Goal: Information Seeking & Learning: Learn about a topic

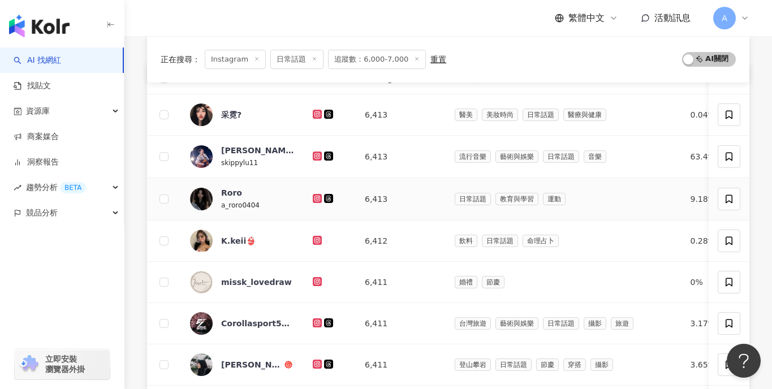
scroll to position [145, 0]
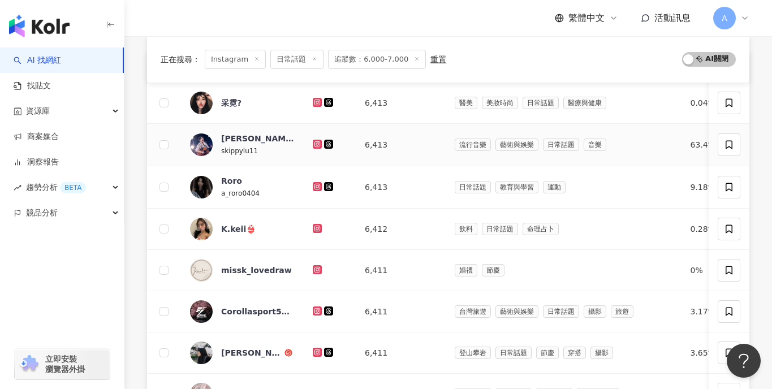
click at [316, 144] on icon at bounding box center [317, 144] width 2 height 2
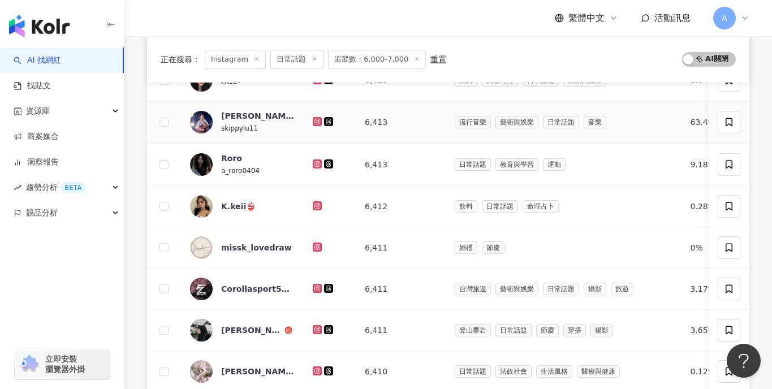
scroll to position [173, 0]
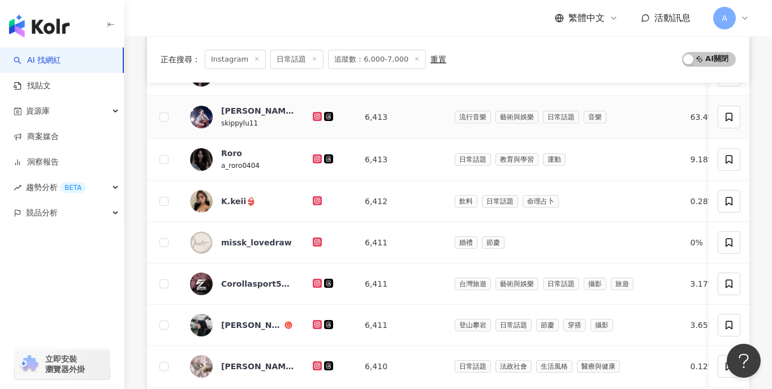
click at [318, 119] on icon at bounding box center [317, 116] width 7 height 7
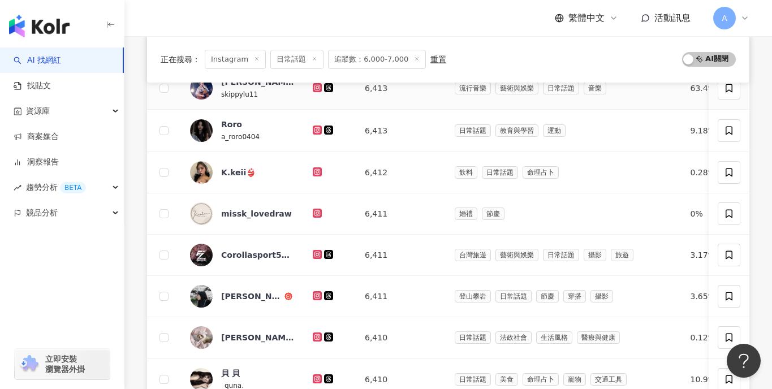
scroll to position [208, 0]
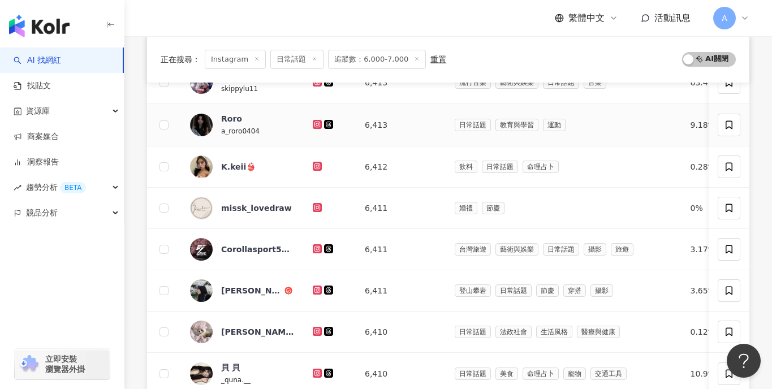
click at [318, 121] on icon at bounding box center [317, 124] width 9 height 9
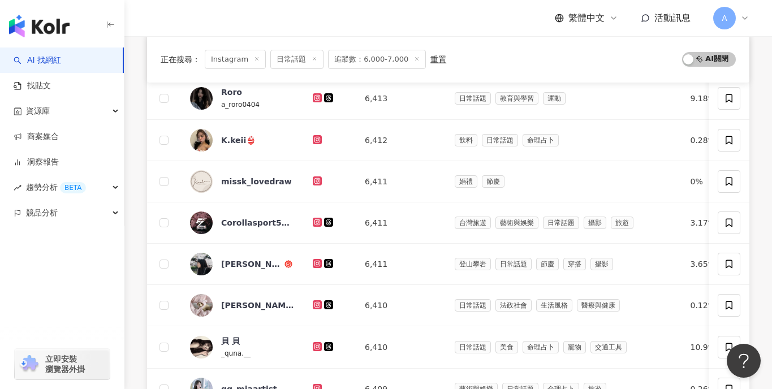
scroll to position [235, 0]
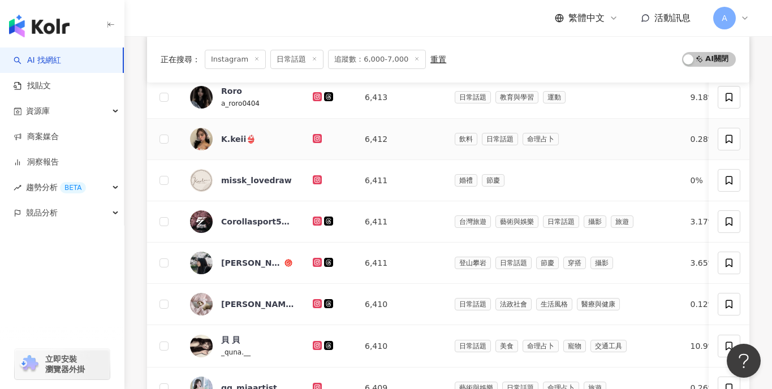
click at [313, 136] on icon at bounding box center [317, 138] width 9 height 9
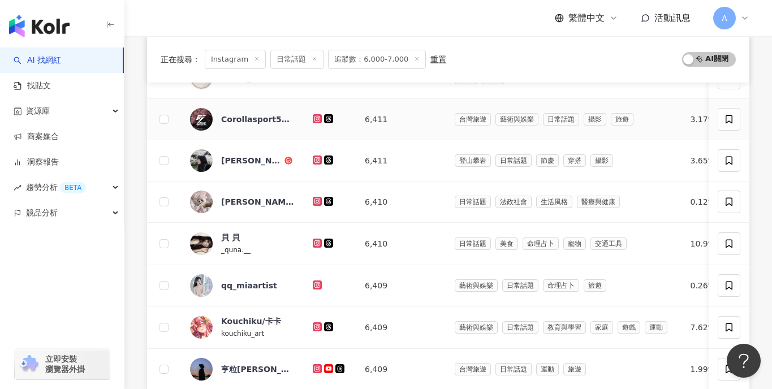
scroll to position [338, 0]
click at [316, 158] on icon at bounding box center [317, 159] width 5 height 5
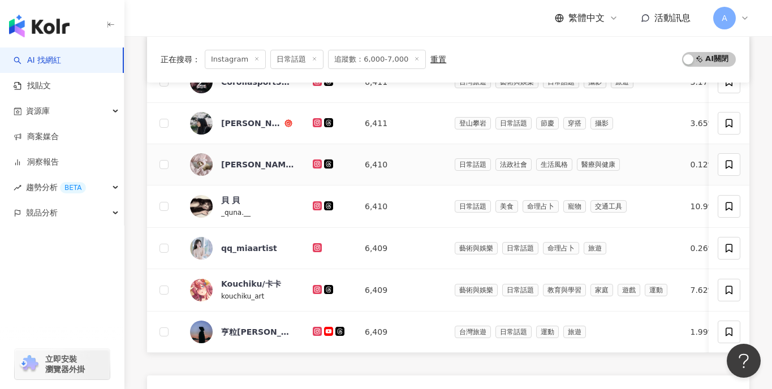
click at [310, 163] on td at bounding box center [330, 164] width 52 height 41
click at [315, 165] on icon at bounding box center [317, 163] width 5 height 5
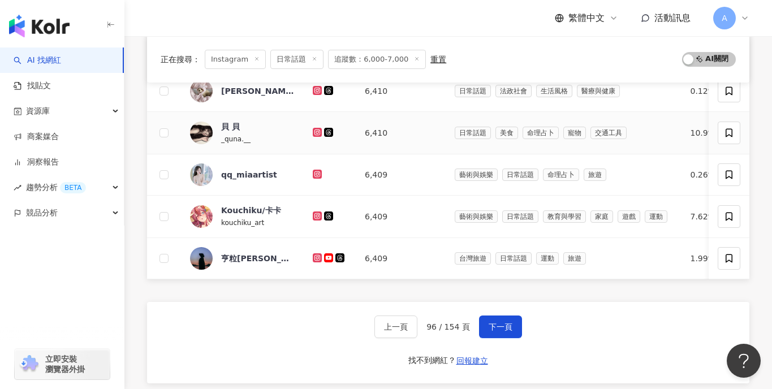
scroll to position [455, 0]
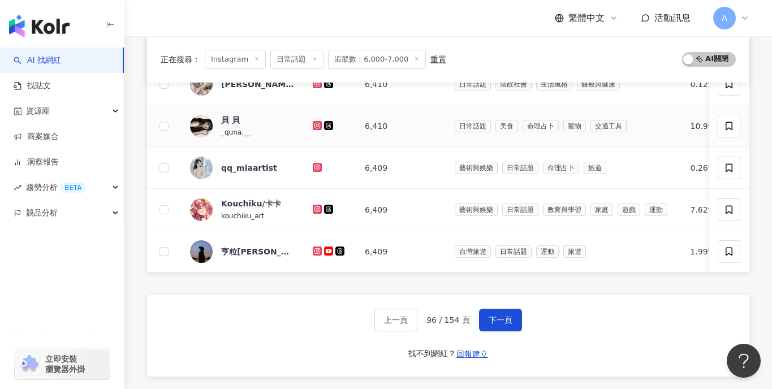
click at [320, 118] on td at bounding box center [330, 126] width 52 height 42
click at [320, 120] on div at bounding box center [330, 126] width 34 height 12
click at [320, 124] on icon at bounding box center [317, 125] width 7 height 7
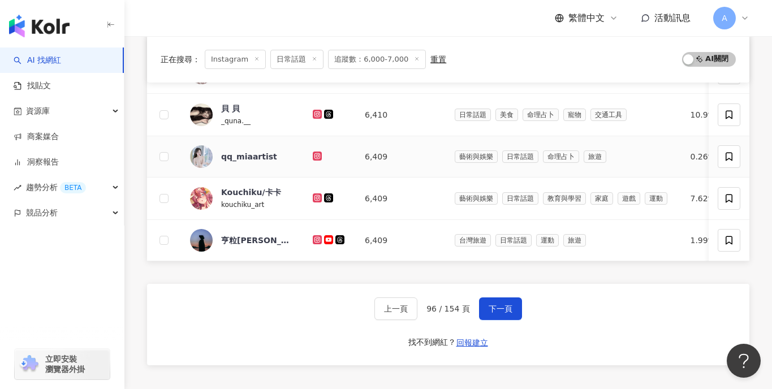
click at [318, 152] on icon at bounding box center [317, 156] width 9 height 9
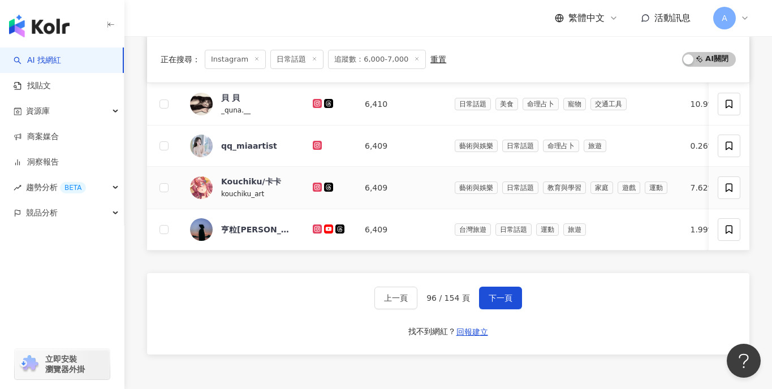
click at [317, 189] on icon at bounding box center [317, 187] width 7 height 7
click at [317, 222] on td at bounding box center [330, 229] width 52 height 41
click at [317, 225] on icon at bounding box center [317, 229] width 9 height 9
click at [315, 146] on icon at bounding box center [317, 145] width 5 height 5
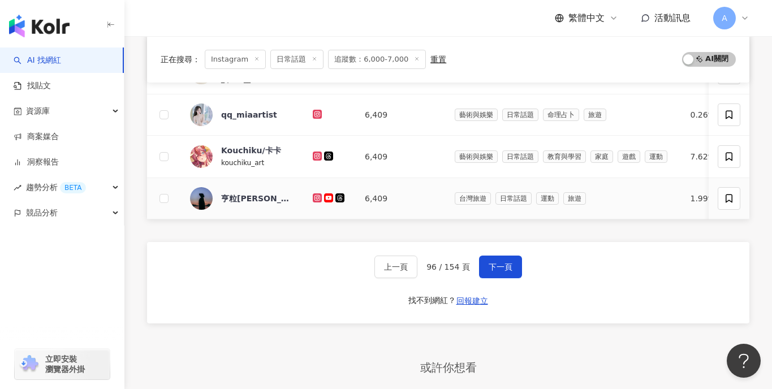
scroll to position [519, 0]
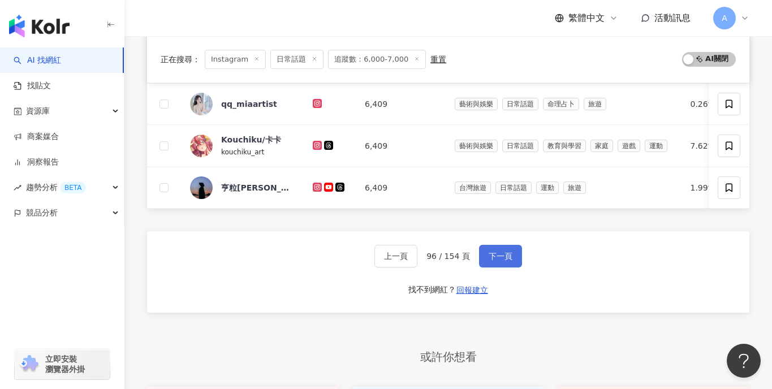
click at [493, 255] on span "下一頁" at bounding box center [501, 256] width 24 height 9
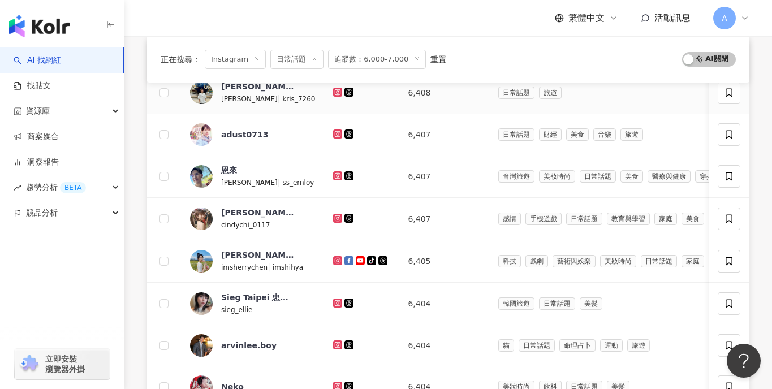
scroll to position [97, 0]
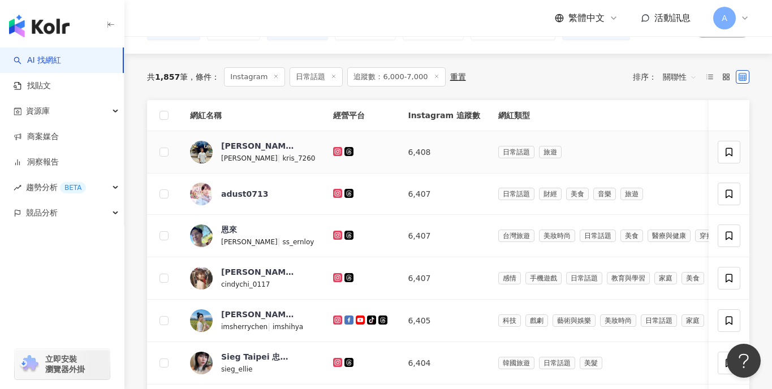
click at [334, 152] on icon at bounding box center [337, 151] width 7 height 7
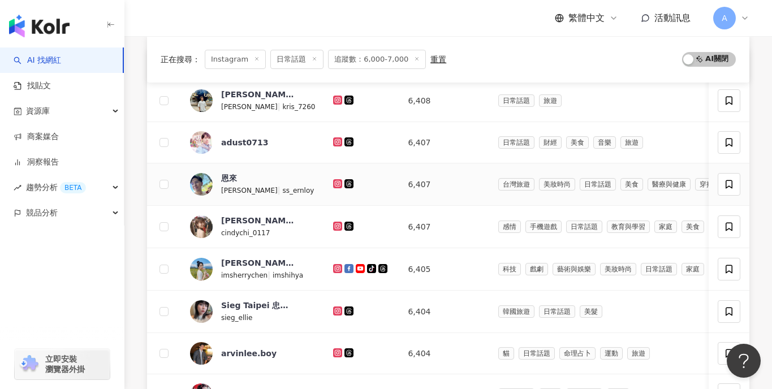
scroll to position [157, 0]
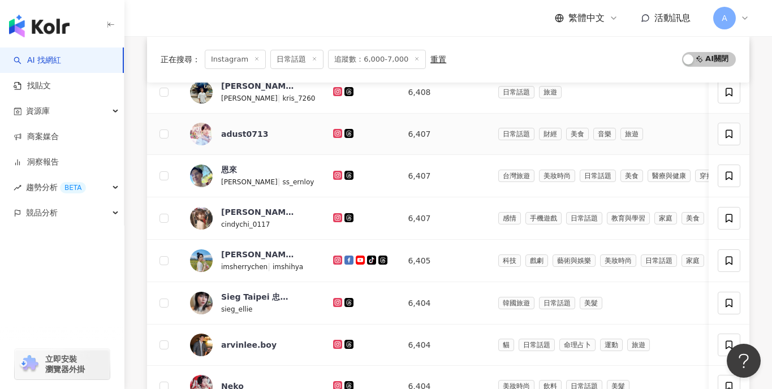
click at [333, 137] on icon at bounding box center [337, 133] width 9 height 9
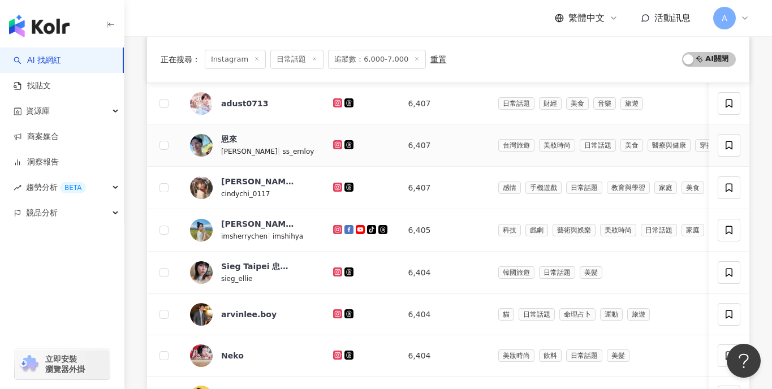
scroll to position [199, 0]
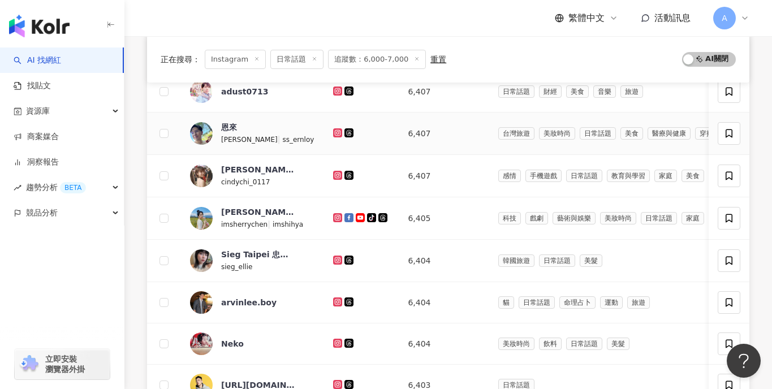
click at [334, 131] on icon at bounding box center [337, 133] width 7 height 7
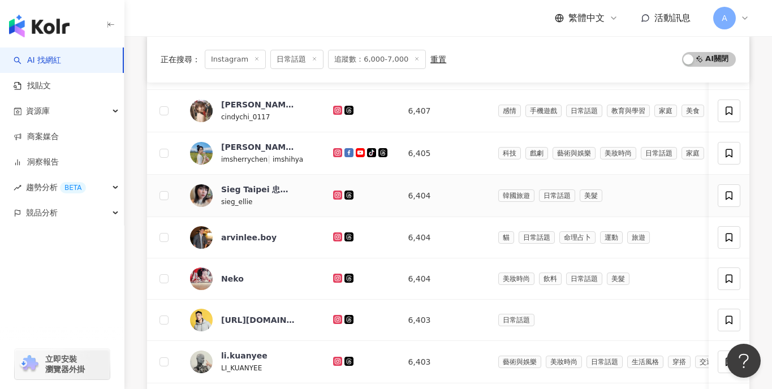
scroll to position [262, 0]
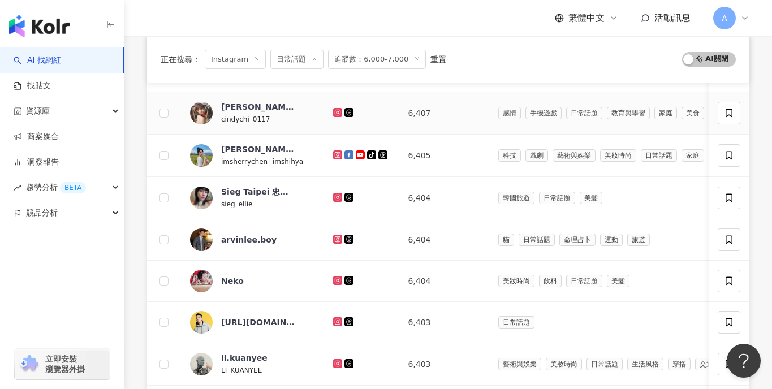
click at [333, 115] on icon at bounding box center [337, 112] width 9 height 9
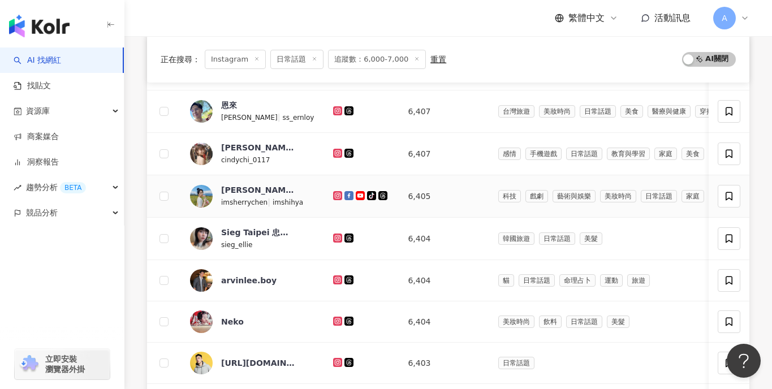
scroll to position [222, 0]
click at [333, 148] on icon at bounding box center [337, 152] width 9 height 9
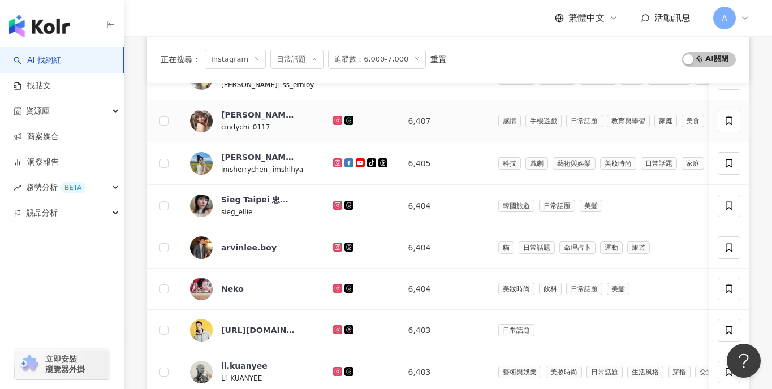
scroll to position [260, 0]
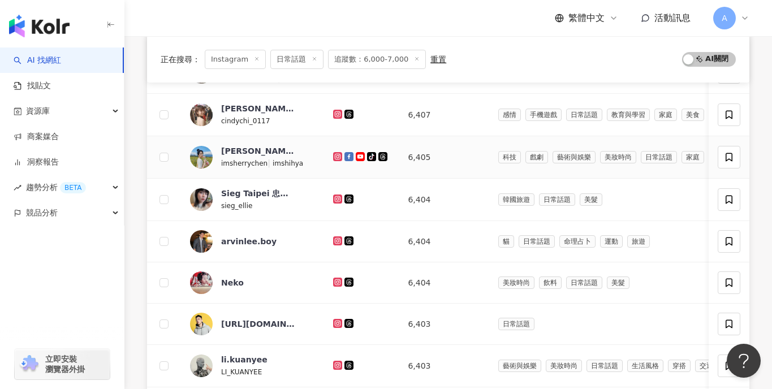
click at [333, 152] on icon at bounding box center [337, 156] width 9 height 9
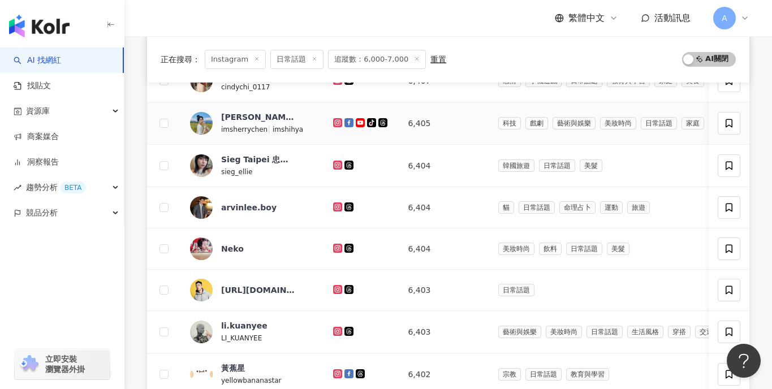
scroll to position [297, 0]
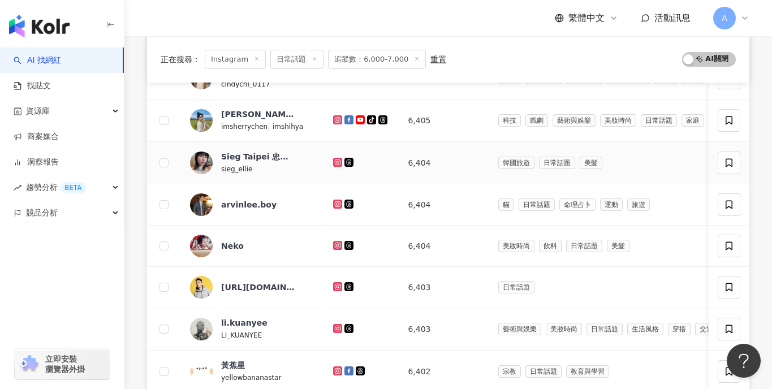
click at [334, 165] on icon at bounding box center [337, 162] width 7 height 7
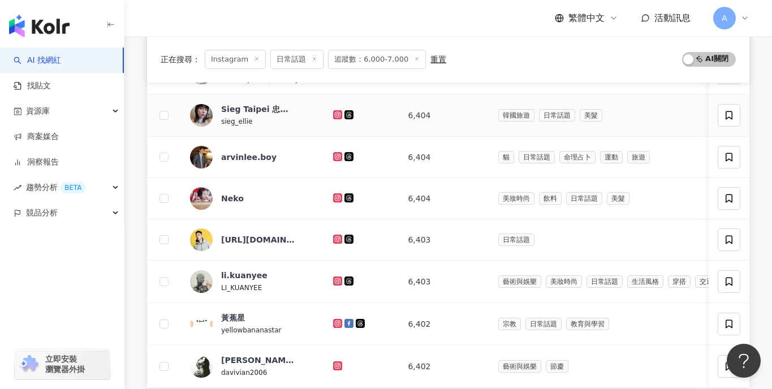
scroll to position [346, 0]
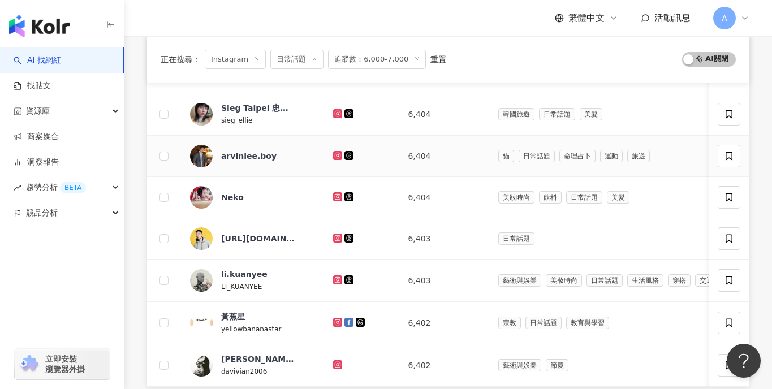
click at [333, 153] on icon at bounding box center [337, 155] width 9 height 9
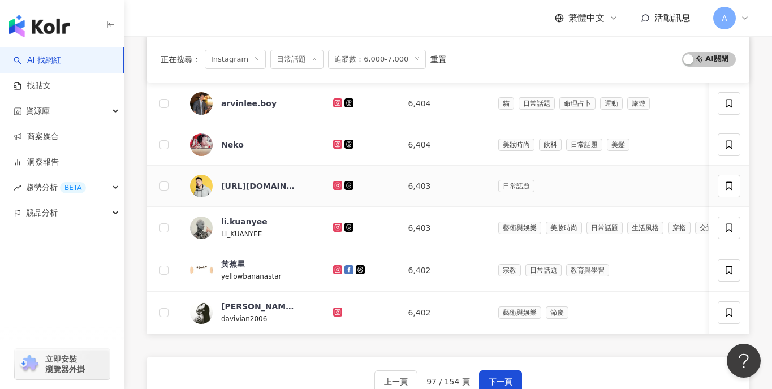
scroll to position [402, 0]
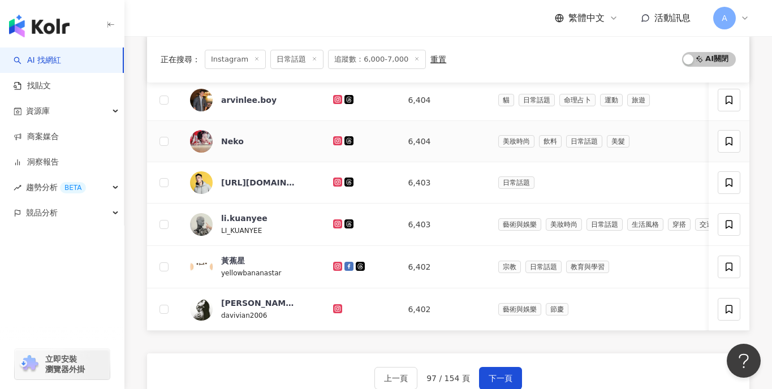
click at [335, 139] on icon at bounding box center [337, 140] width 5 height 5
click at [334, 180] on icon at bounding box center [337, 182] width 7 height 7
click at [334, 225] on icon at bounding box center [337, 224] width 7 height 7
click at [335, 268] on icon at bounding box center [337, 266] width 5 height 5
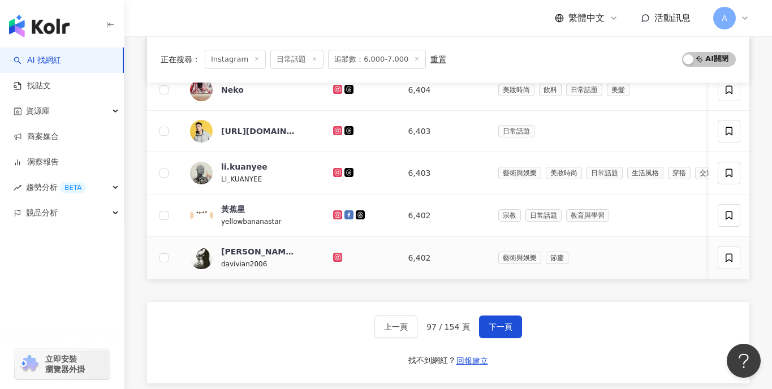
scroll to position [456, 0]
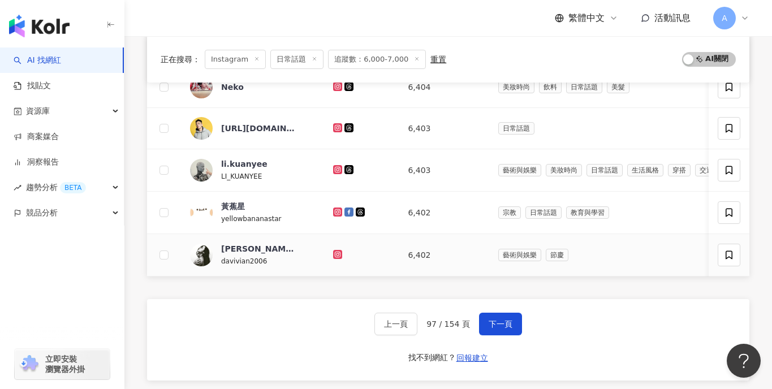
click at [334, 257] on icon at bounding box center [337, 254] width 7 height 7
click at [495, 317] on button "下一頁" at bounding box center [500, 324] width 43 height 23
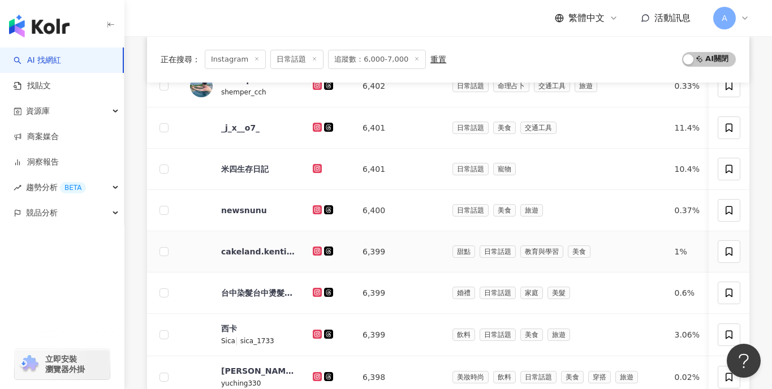
scroll to position [98, 0]
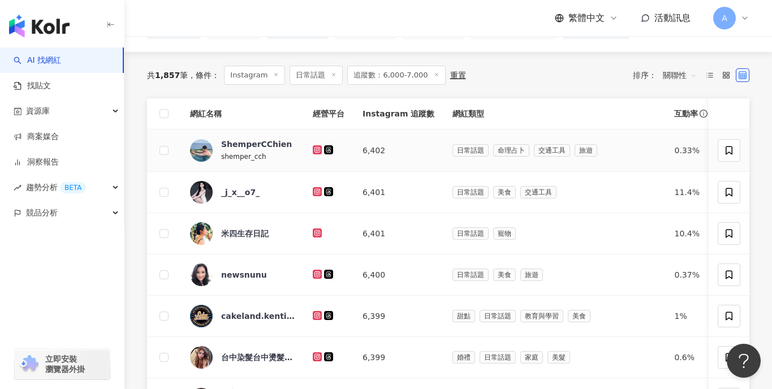
click at [323, 151] on link at bounding box center [318, 150] width 11 height 9
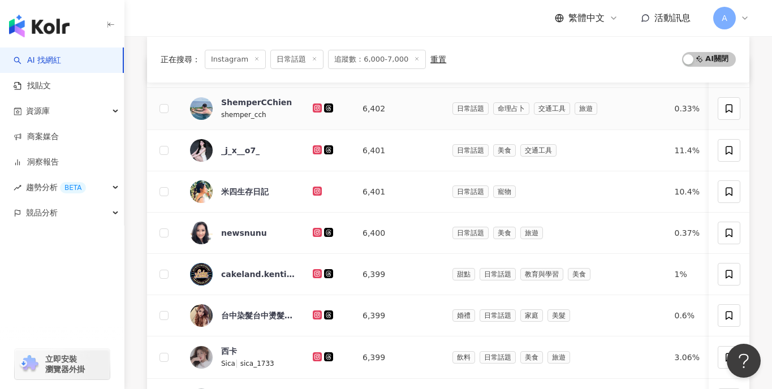
scroll to position [159, 0]
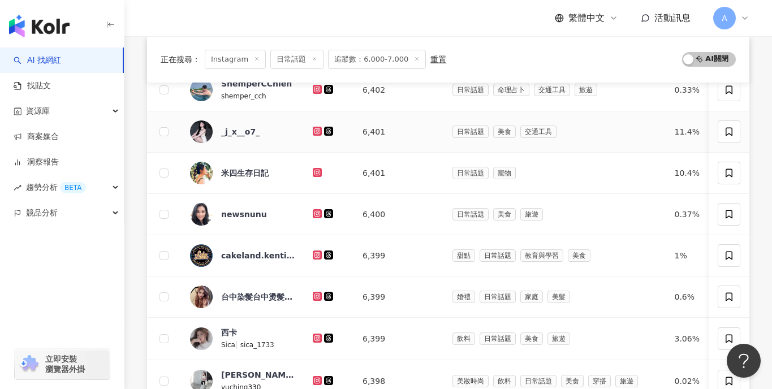
click at [318, 127] on icon at bounding box center [317, 131] width 9 height 9
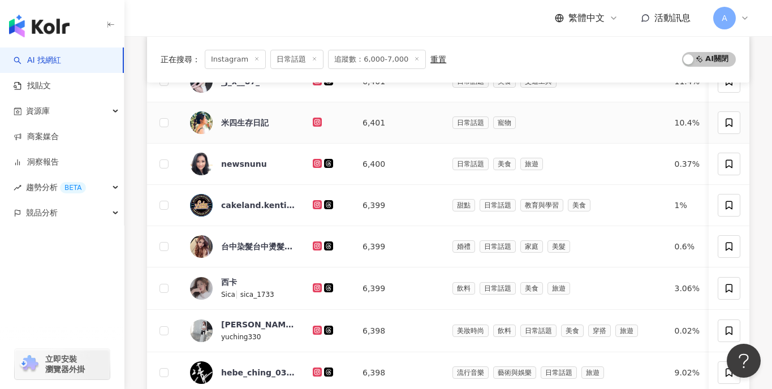
scroll to position [223, 0]
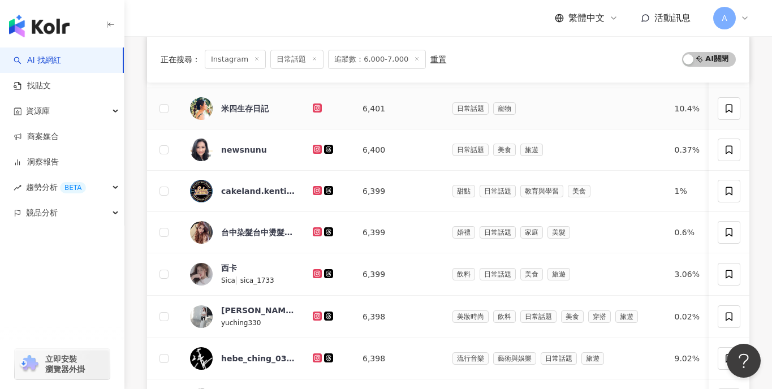
click at [313, 113] on div at bounding box center [329, 108] width 32 height 12
click at [314, 107] on icon at bounding box center [317, 107] width 9 height 9
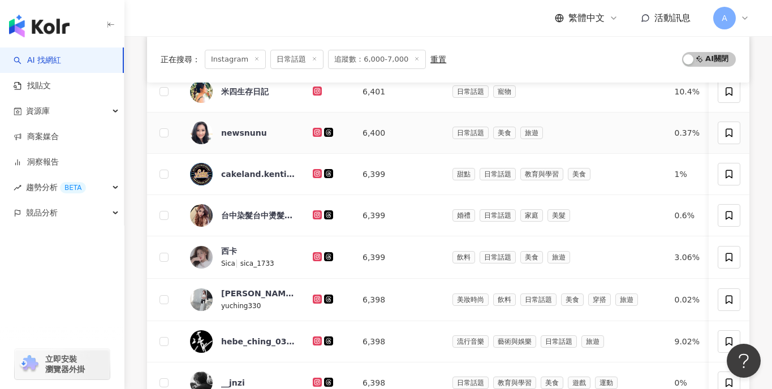
scroll to position [264, 0]
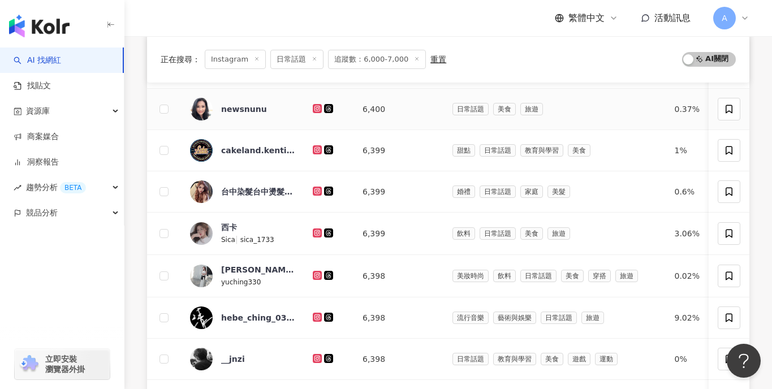
click at [316, 112] on icon at bounding box center [317, 108] width 9 height 9
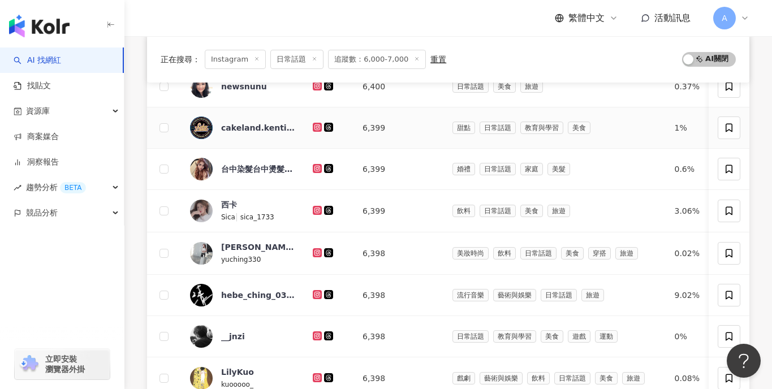
scroll to position [290, 0]
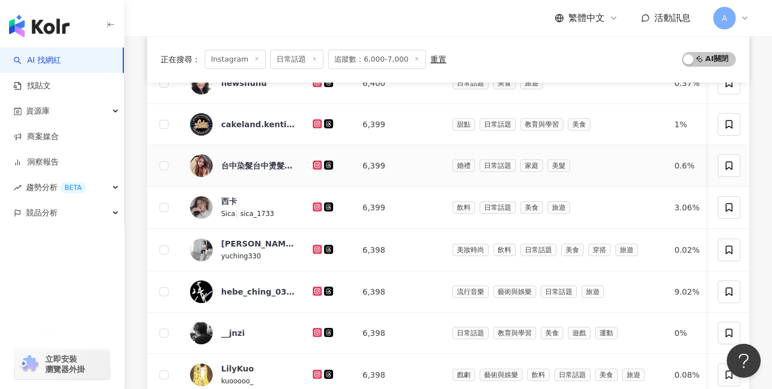
click at [317, 164] on icon at bounding box center [317, 165] width 2 height 2
click at [317, 212] on div at bounding box center [329, 207] width 32 height 12
click at [317, 210] on icon at bounding box center [317, 206] width 9 height 9
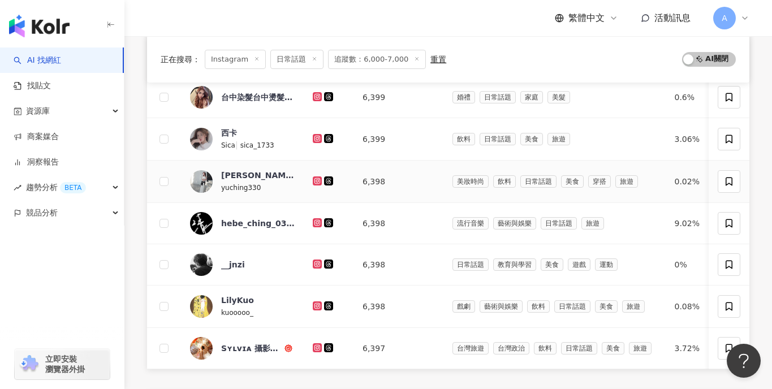
scroll to position [376, 0]
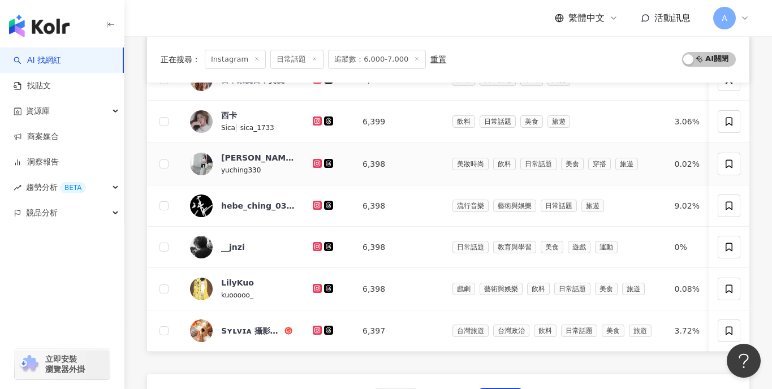
click at [313, 162] on icon at bounding box center [317, 163] width 9 height 9
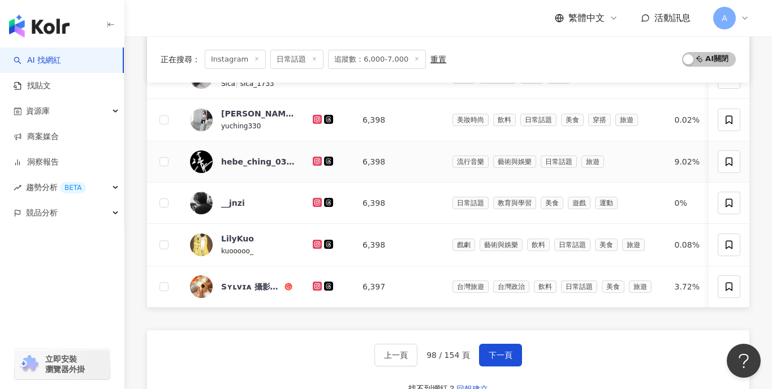
click at [314, 163] on icon at bounding box center [317, 161] width 9 height 9
click at [314, 209] on div at bounding box center [329, 203] width 32 height 12
click at [316, 206] on icon at bounding box center [317, 202] width 9 height 9
click at [316, 256] on td at bounding box center [329, 245] width 50 height 42
click at [316, 252] on td at bounding box center [329, 245] width 50 height 42
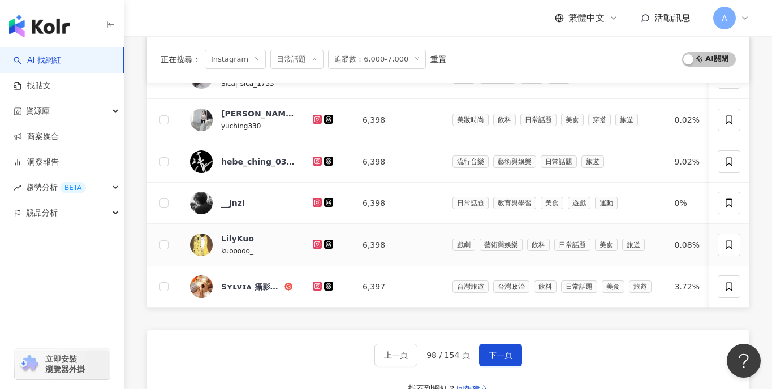
click at [316, 252] on td at bounding box center [329, 245] width 50 height 42
click at [316, 249] on div at bounding box center [329, 245] width 32 height 12
click at [316, 242] on icon at bounding box center [317, 243] width 5 height 5
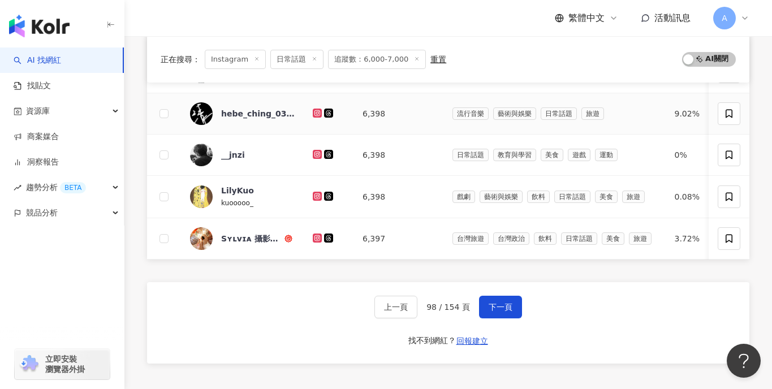
scroll to position [475, 0]
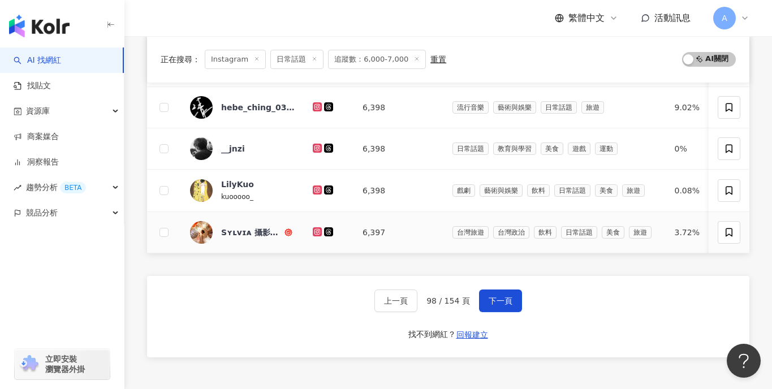
click at [316, 228] on icon at bounding box center [317, 231] width 9 height 9
click at [505, 301] on span "下一頁" at bounding box center [501, 300] width 24 height 9
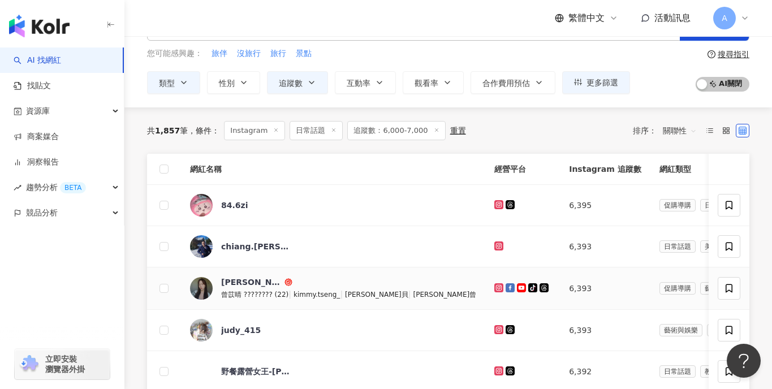
scroll to position [33, 0]
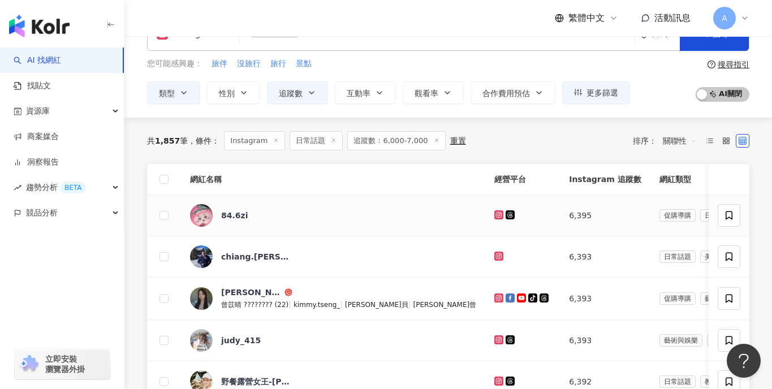
click at [495, 214] on icon at bounding box center [498, 215] width 7 height 7
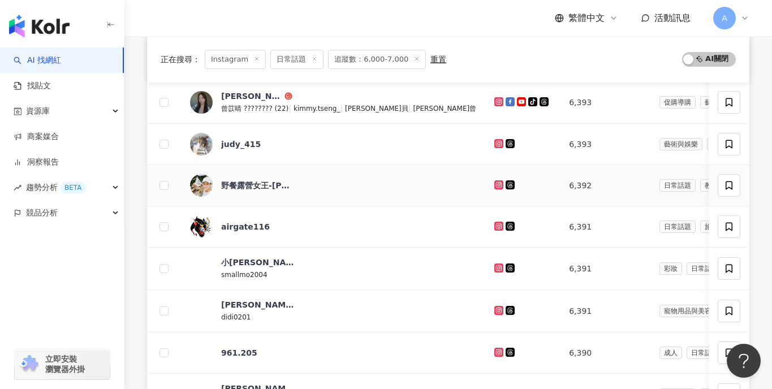
scroll to position [178, 0]
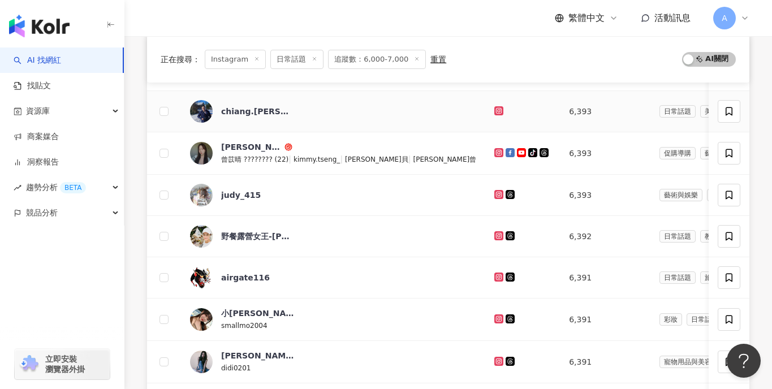
click at [494, 116] on div at bounding box center [522, 111] width 57 height 12
click at [495, 111] on icon at bounding box center [498, 110] width 7 height 7
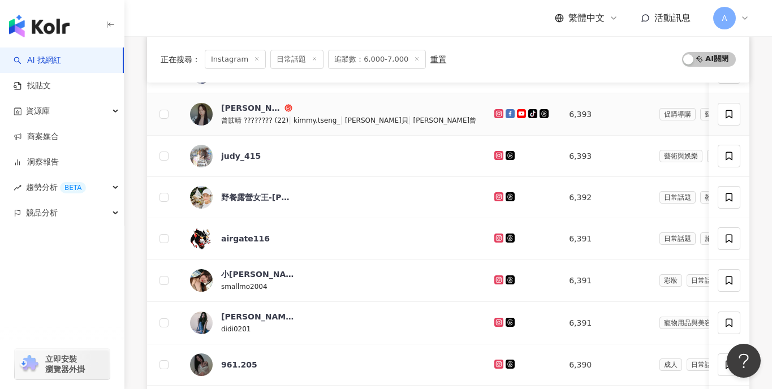
click at [497, 112] on icon at bounding box center [499, 113] width 5 height 5
click at [495, 111] on icon at bounding box center [498, 113] width 7 height 7
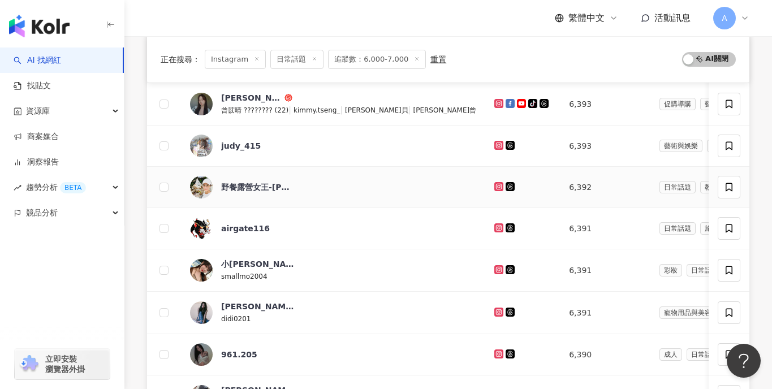
scroll to position [228, 0]
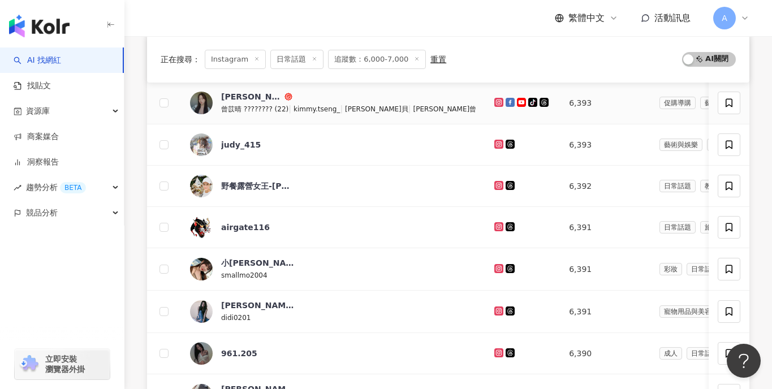
click at [494, 100] on icon at bounding box center [498, 102] width 9 height 9
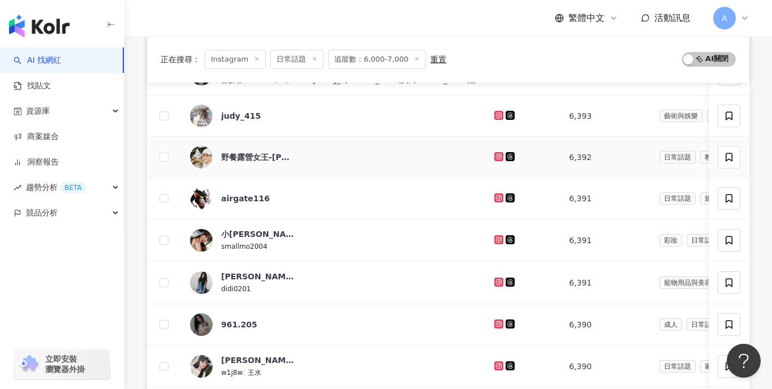
scroll to position [261, 0]
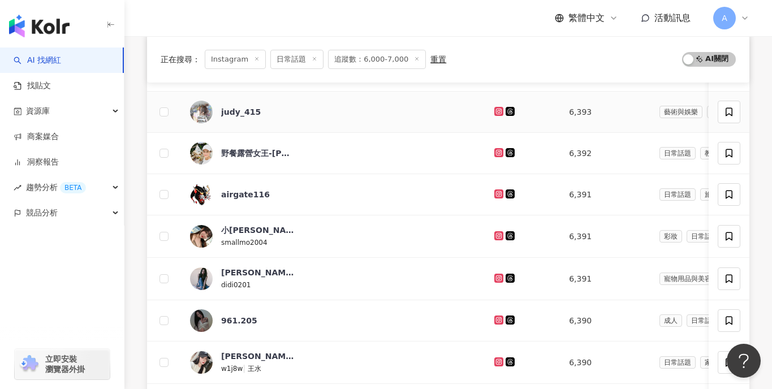
click at [494, 113] on icon at bounding box center [498, 111] width 9 height 9
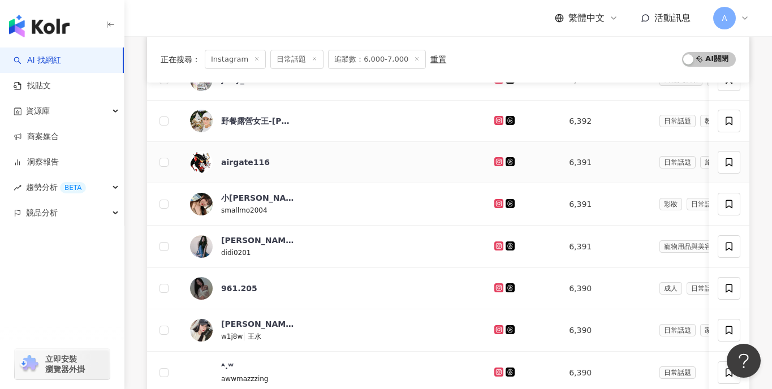
scroll to position [295, 0]
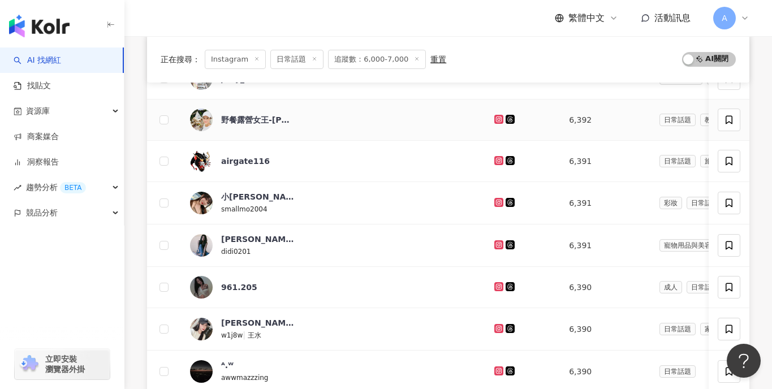
click at [494, 123] on icon at bounding box center [498, 119] width 9 height 9
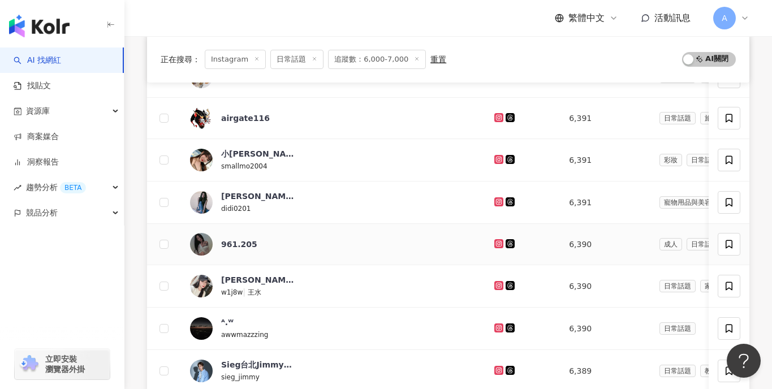
scroll to position [342, 0]
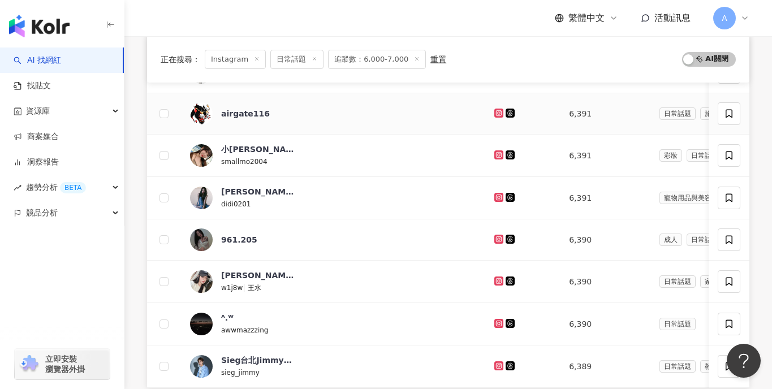
click at [495, 110] on icon at bounding box center [498, 113] width 7 height 7
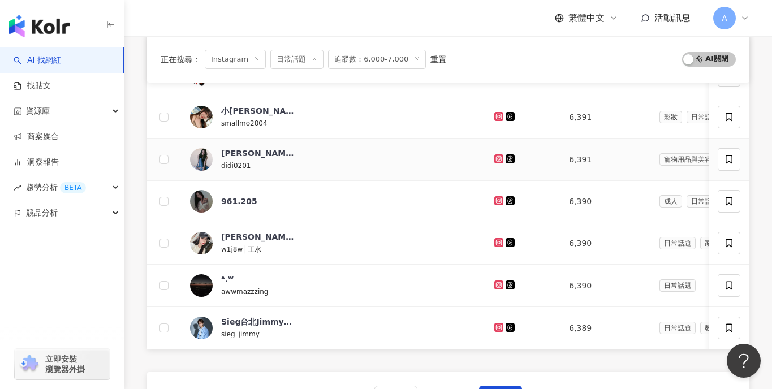
scroll to position [382, 0]
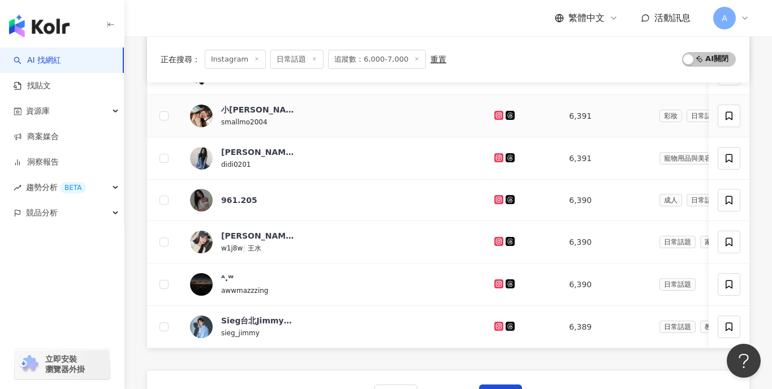
click at [498, 116] on icon at bounding box center [499, 115] width 2 height 2
click at [495, 160] on icon at bounding box center [498, 157] width 7 height 7
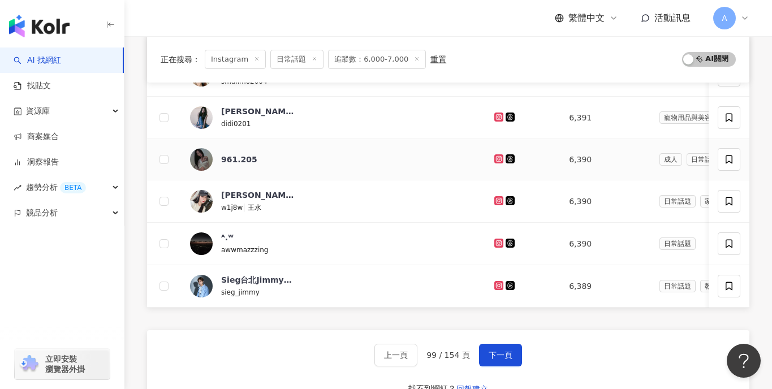
scroll to position [429, 0]
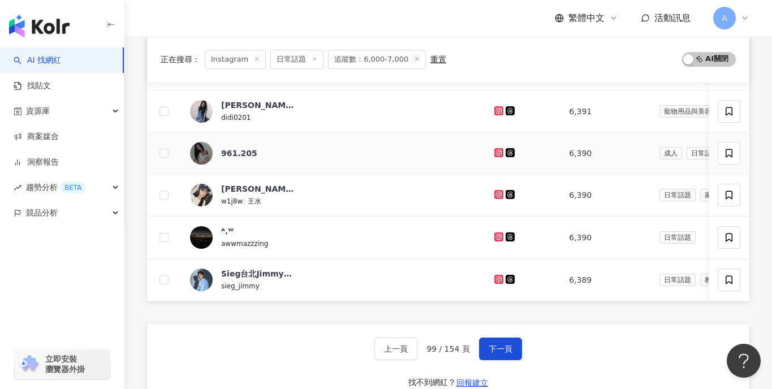
click at [494, 153] on icon at bounding box center [498, 152] width 9 height 9
click at [495, 195] on icon at bounding box center [498, 194] width 7 height 7
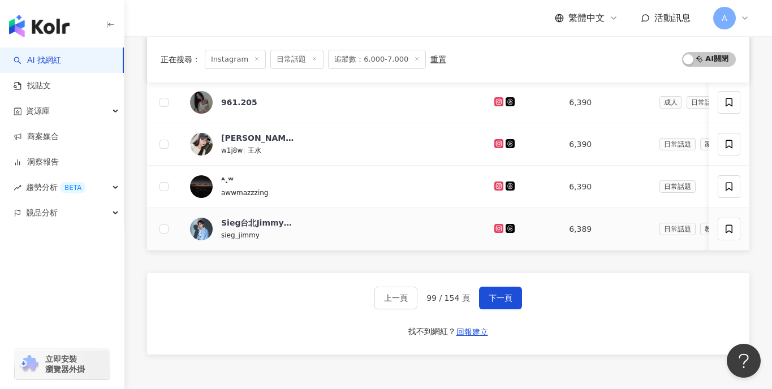
scroll to position [488, 0]
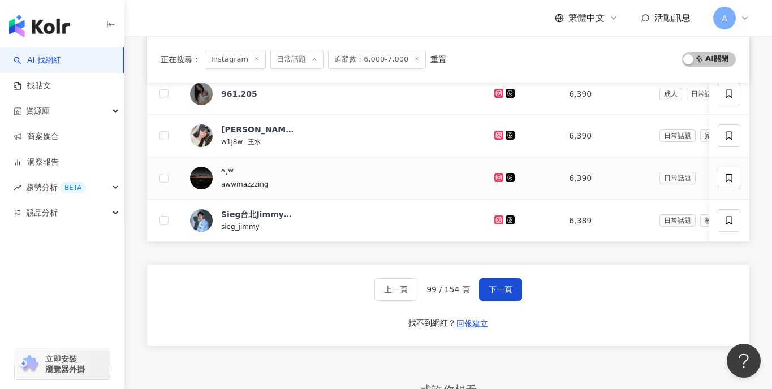
click at [495, 179] on icon at bounding box center [498, 177] width 7 height 7
click at [494, 215] on icon at bounding box center [498, 219] width 9 height 9
click at [492, 287] on span "下一頁" at bounding box center [501, 289] width 24 height 9
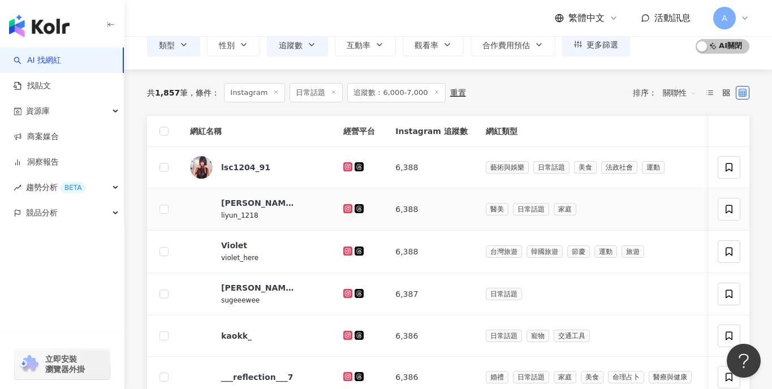
scroll to position [80, 0]
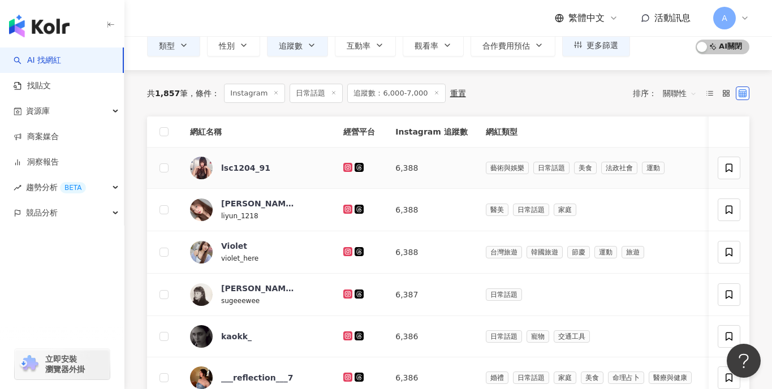
click at [343, 165] on icon at bounding box center [347, 167] width 9 height 9
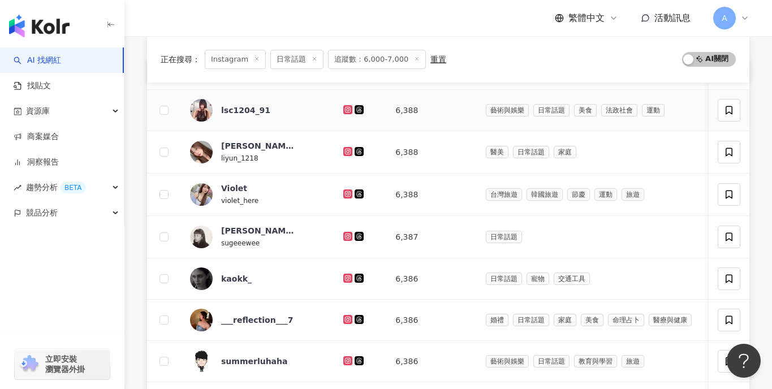
scroll to position [141, 0]
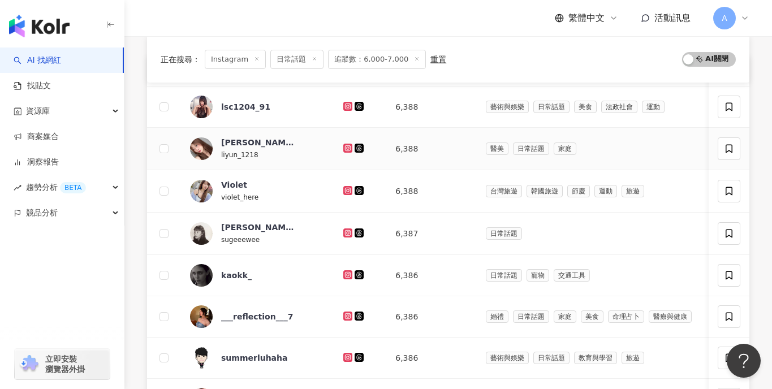
click at [344, 149] on icon at bounding box center [347, 148] width 7 height 7
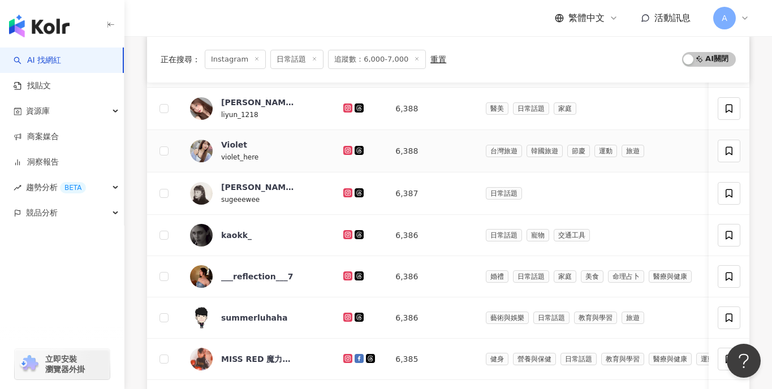
scroll to position [185, 0]
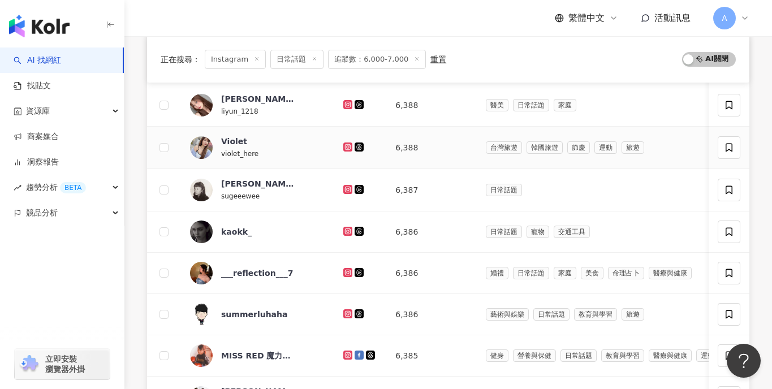
click at [343, 143] on icon at bounding box center [347, 147] width 9 height 9
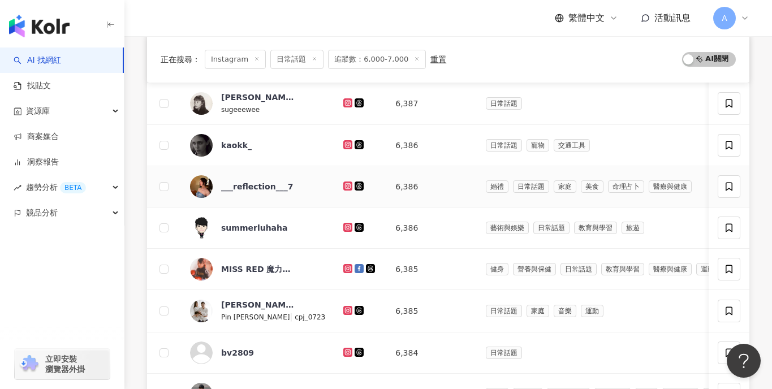
scroll to position [271, 0]
click at [343, 100] on icon at bounding box center [347, 103] width 9 height 9
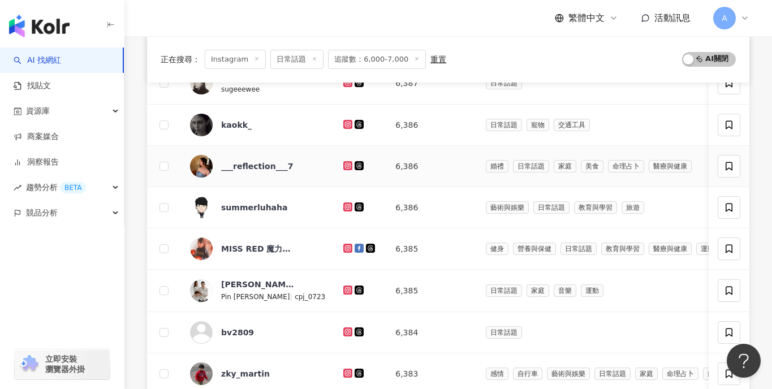
scroll to position [294, 0]
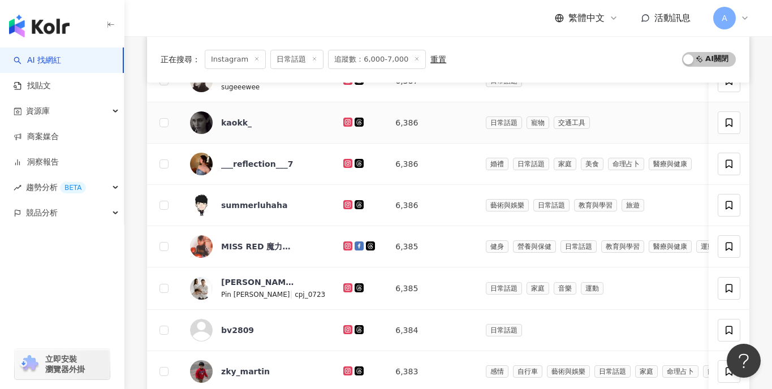
click at [343, 119] on icon at bounding box center [347, 122] width 9 height 9
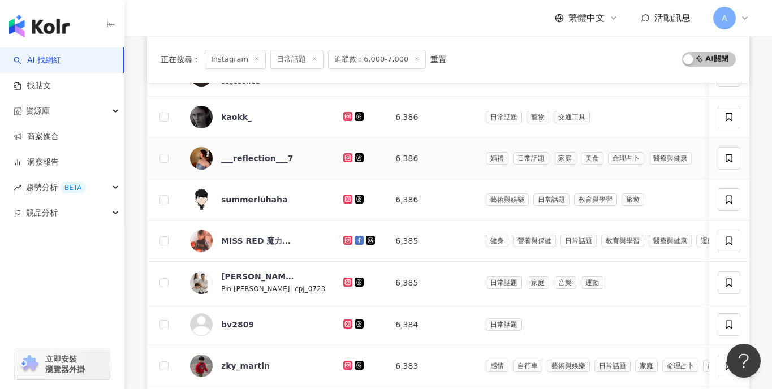
scroll to position [321, 0]
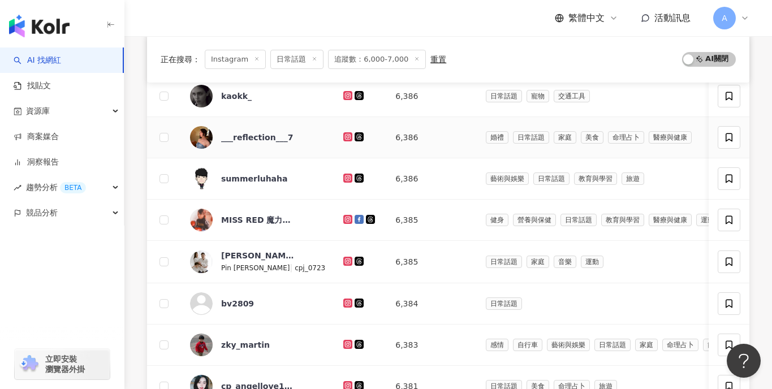
click at [347, 137] on icon at bounding box center [348, 137] width 2 height 2
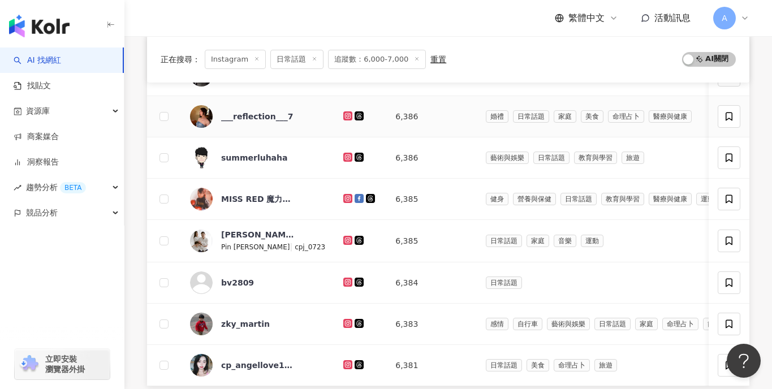
scroll to position [346, 0]
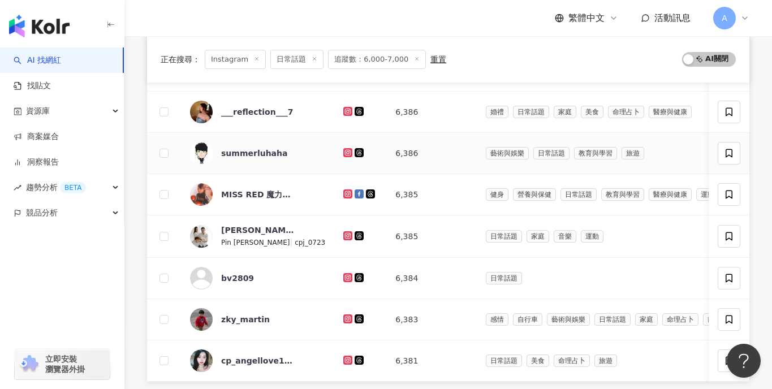
click at [344, 154] on icon at bounding box center [347, 152] width 7 height 7
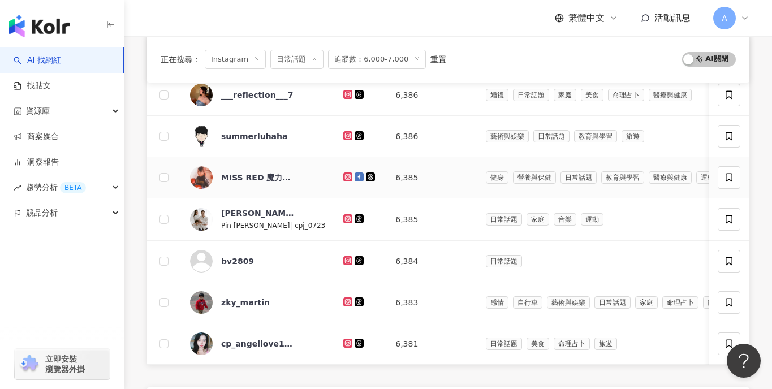
click at [334, 169] on td at bounding box center [360, 177] width 52 height 41
click at [346, 175] on icon at bounding box center [348, 176] width 5 height 5
click at [346, 217] on icon at bounding box center [348, 218] width 5 height 5
click at [344, 258] on icon at bounding box center [347, 260] width 7 height 7
click at [346, 300] on icon at bounding box center [348, 301] width 5 height 5
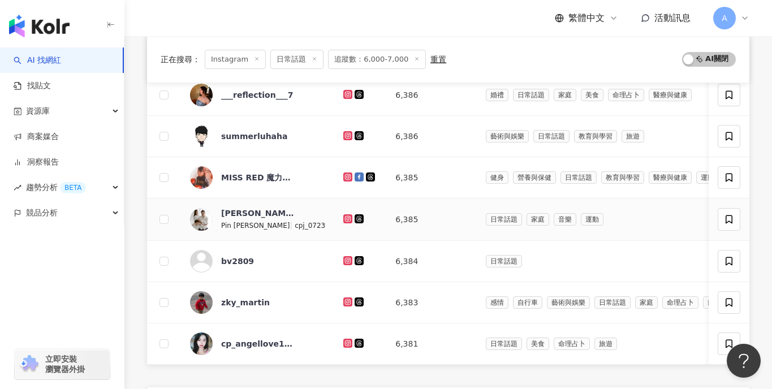
click at [343, 219] on link at bounding box center [348, 219] width 11 height 9
click at [346, 342] on icon at bounding box center [348, 342] width 5 height 5
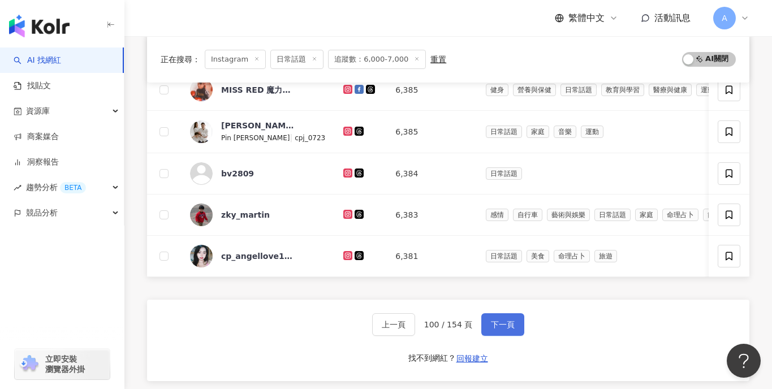
click at [491, 335] on button "下一頁" at bounding box center [502, 324] width 43 height 23
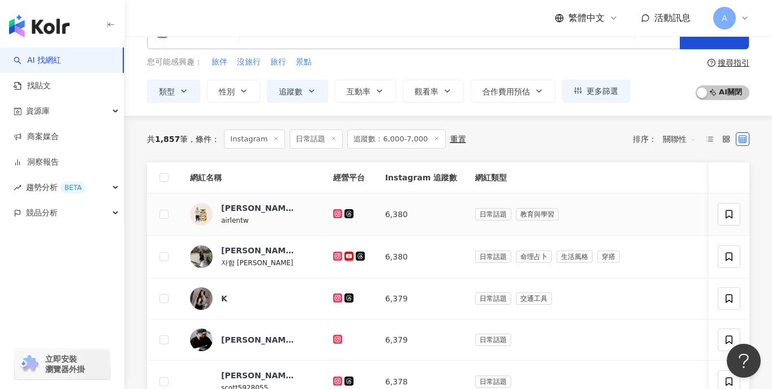
scroll to position [37, 0]
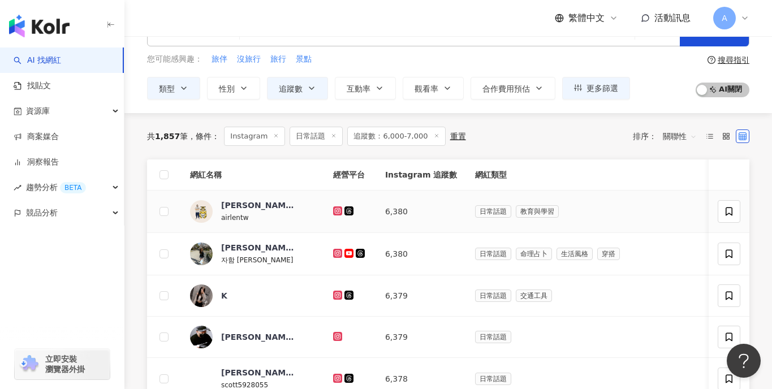
click at [333, 213] on icon at bounding box center [337, 210] width 9 height 9
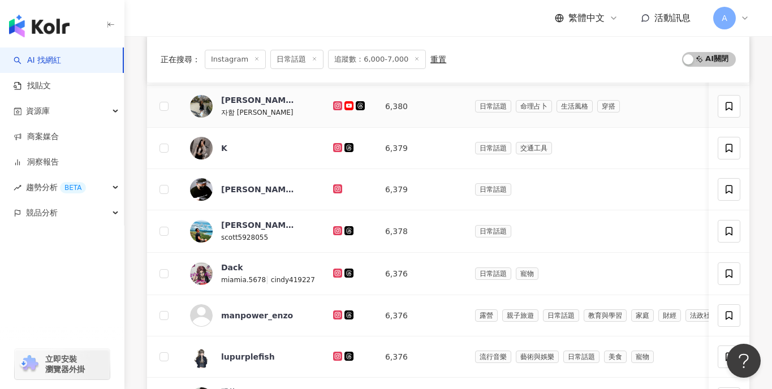
scroll to position [180, 0]
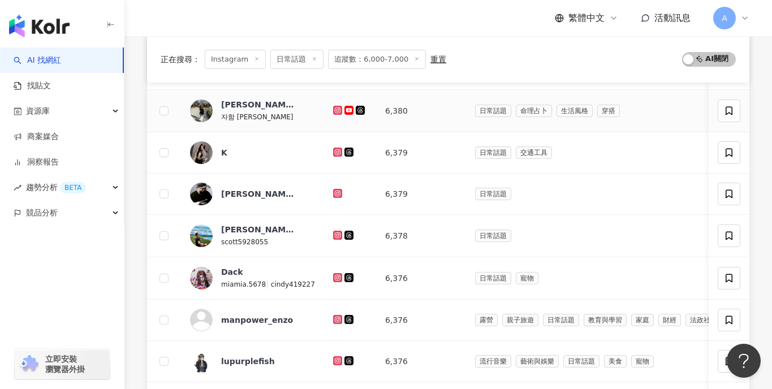
click at [333, 105] on div at bounding box center [350, 111] width 34 height 12
click at [333, 107] on icon at bounding box center [337, 110] width 9 height 9
click at [333, 149] on icon at bounding box center [337, 152] width 9 height 9
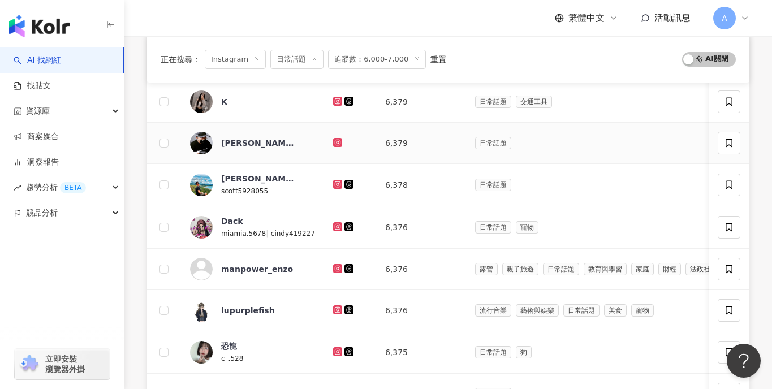
scroll to position [232, 0]
click at [335, 133] on td at bounding box center [350, 142] width 52 height 41
click at [333, 137] on icon at bounding box center [337, 141] width 9 height 9
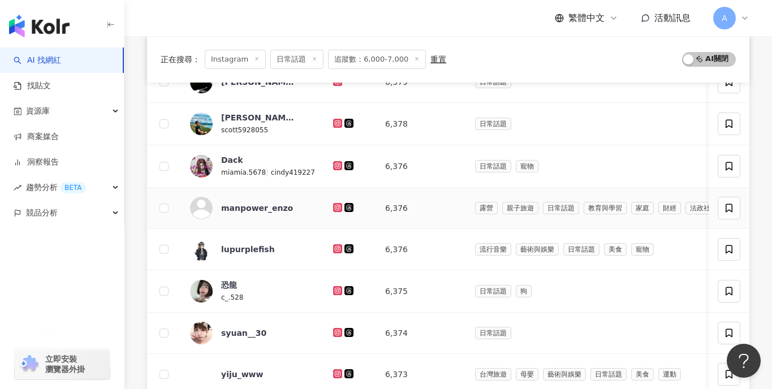
scroll to position [305, 0]
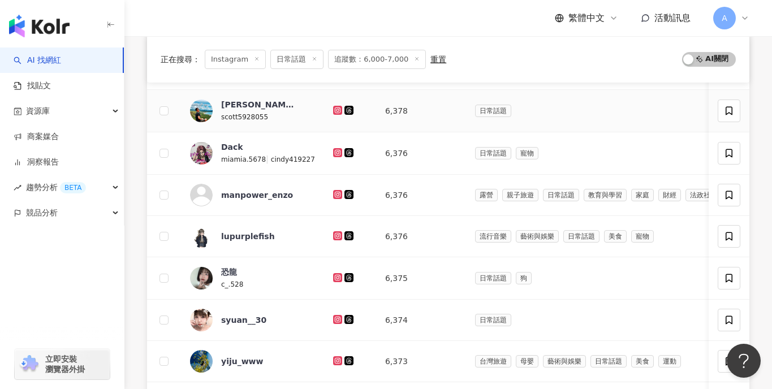
click at [337, 110] on icon at bounding box center [338, 110] width 2 height 2
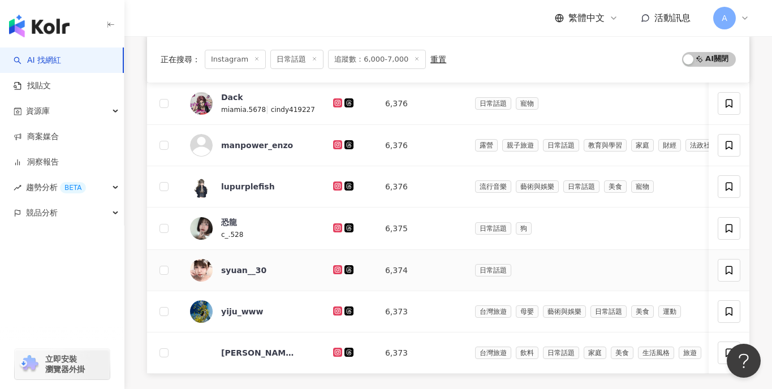
scroll to position [356, 0]
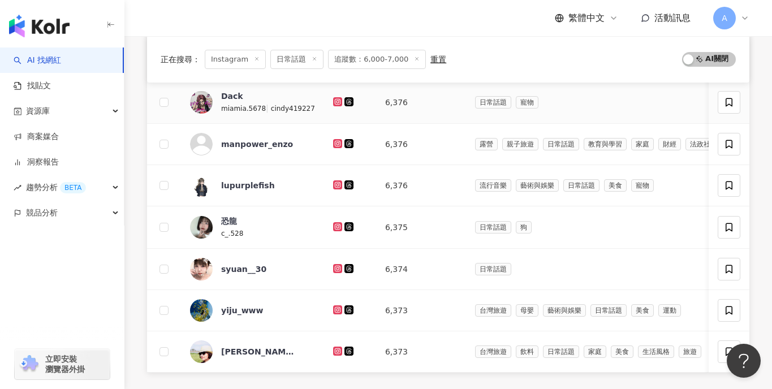
click at [334, 101] on icon at bounding box center [337, 101] width 7 height 7
click at [335, 141] on icon at bounding box center [337, 143] width 5 height 5
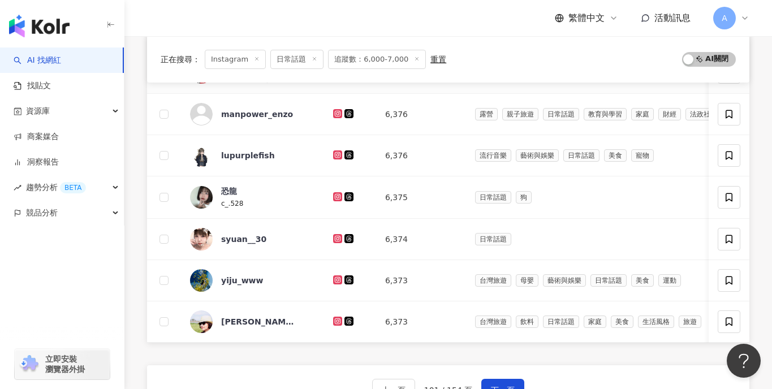
scroll to position [393, 0]
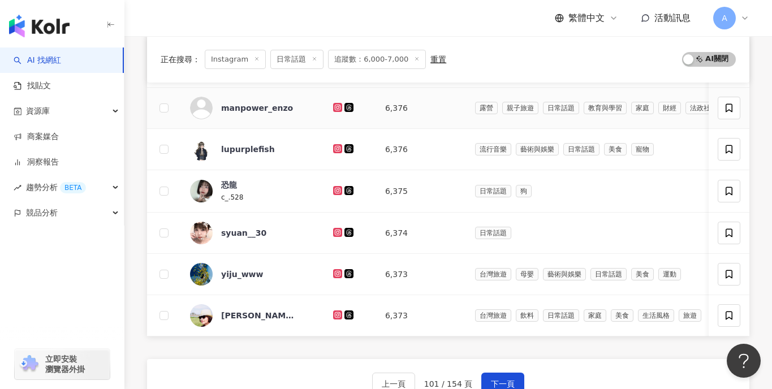
click at [333, 103] on icon at bounding box center [337, 107] width 9 height 9
click at [335, 147] on icon at bounding box center [337, 148] width 5 height 5
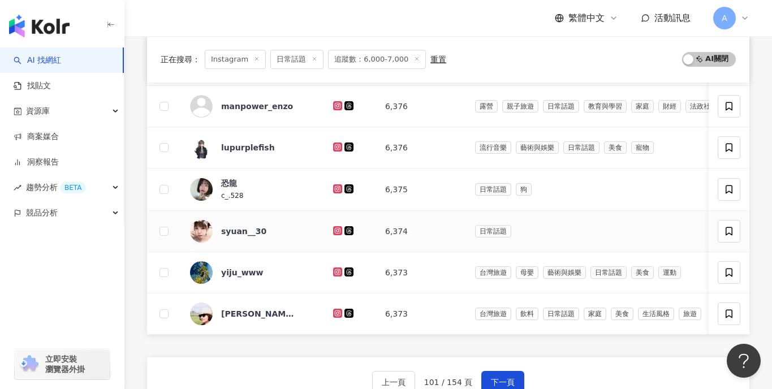
scroll to position [421, 0]
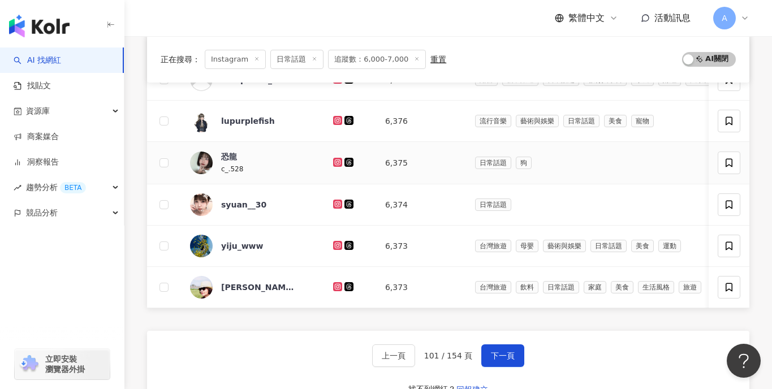
click at [335, 162] on icon at bounding box center [337, 161] width 5 height 5
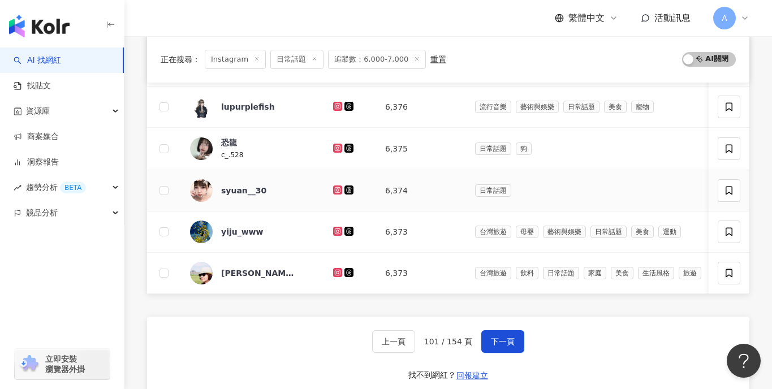
scroll to position [448, 0]
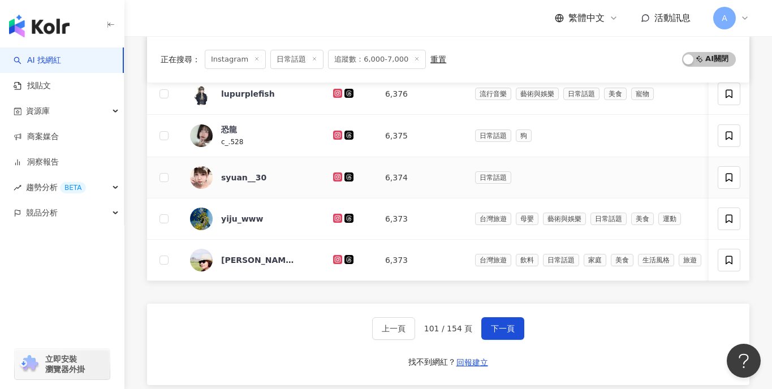
click at [333, 174] on icon at bounding box center [337, 176] width 9 height 9
click at [335, 220] on icon at bounding box center [337, 217] width 5 height 5
click at [335, 261] on link at bounding box center [338, 260] width 11 height 9
click at [491, 321] on button "下一頁" at bounding box center [502, 328] width 43 height 23
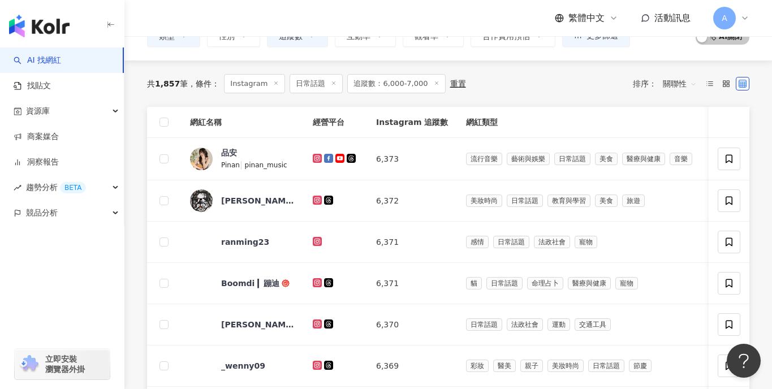
scroll to position [145, 0]
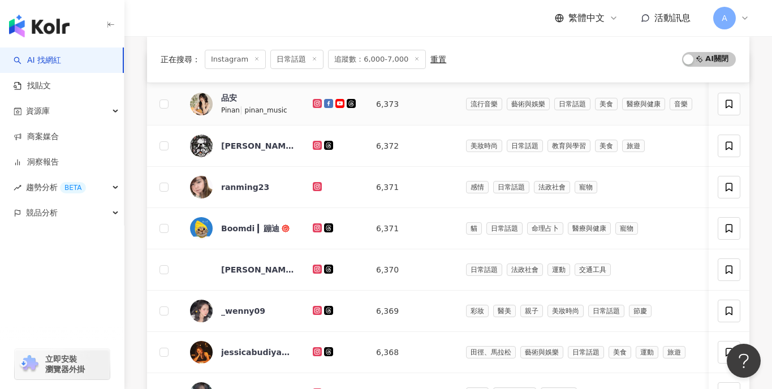
click at [320, 104] on icon at bounding box center [317, 103] width 9 height 9
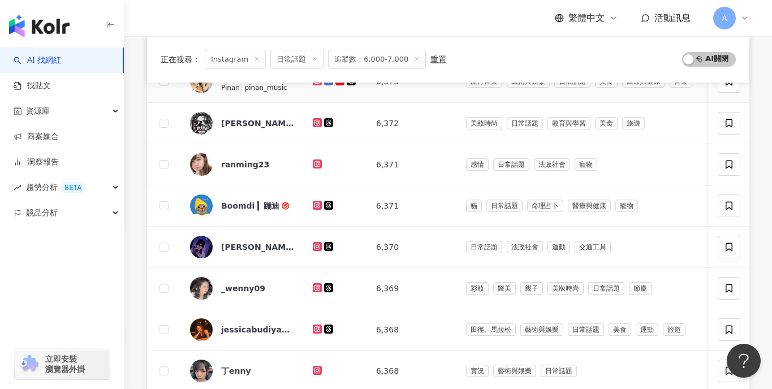
scroll to position [169, 0]
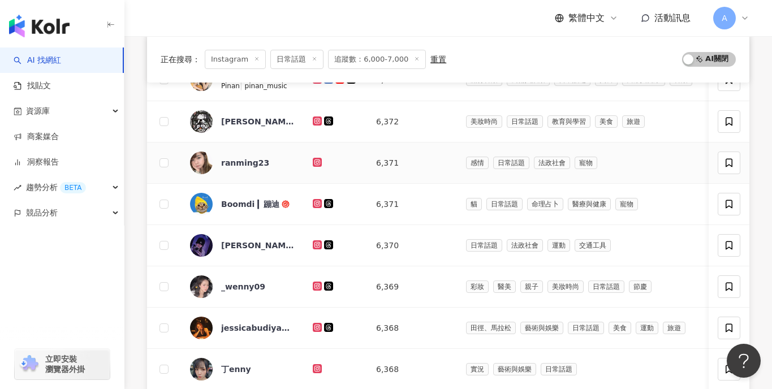
click at [317, 161] on icon at bounding box center [317, 162] width 7 height 7
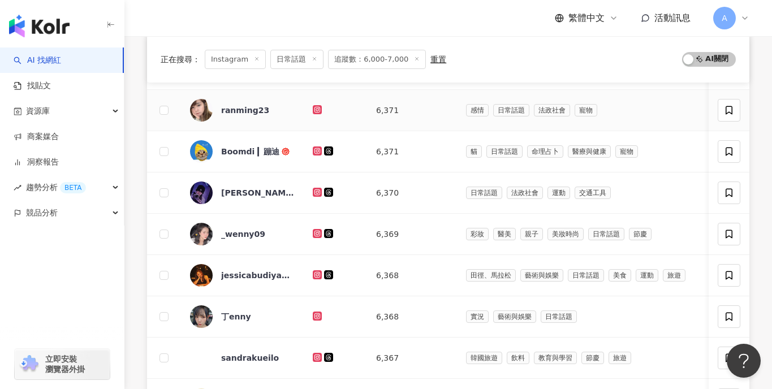
scroll to position [228, 0]
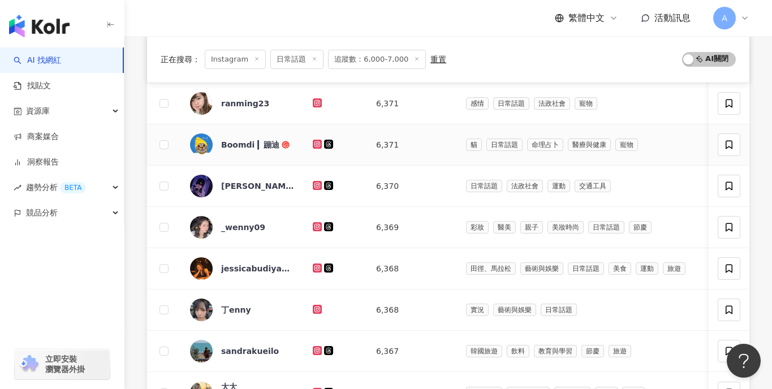
click at [318, 143] on icon at bounding box center [317, 143] width 5 height 5
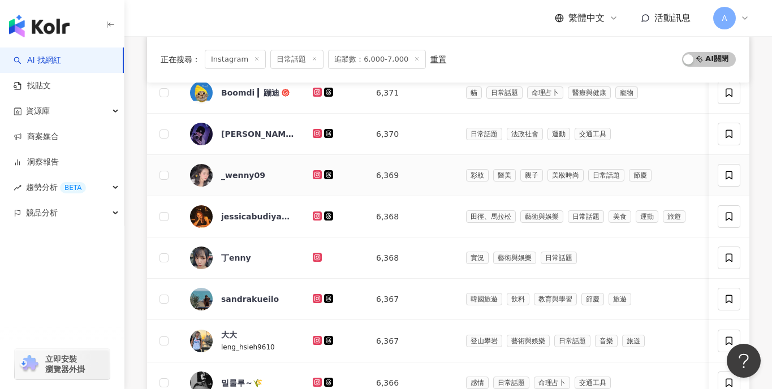
scroll to position [303, 0]
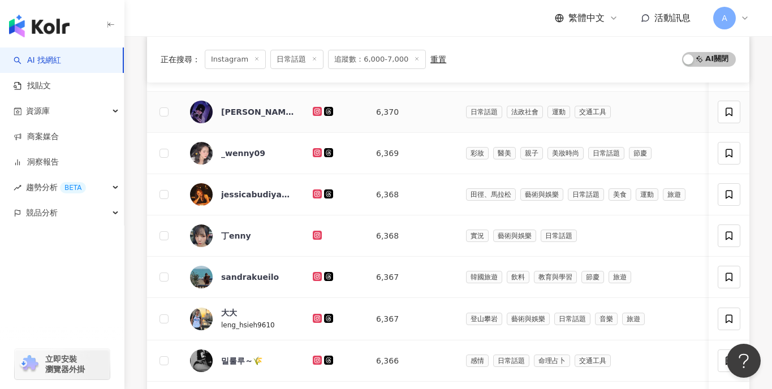
click at [318, 110] on icon at bounding box center [317, 111] width 5 height 5
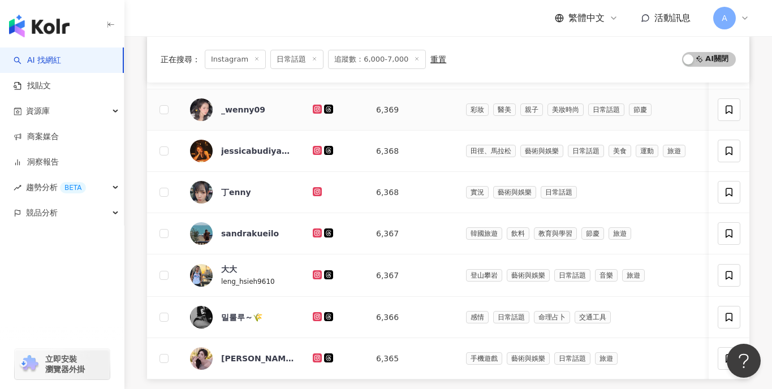
click at [316, 112] on icon at bounding box center [317, 109] width 7 height 7
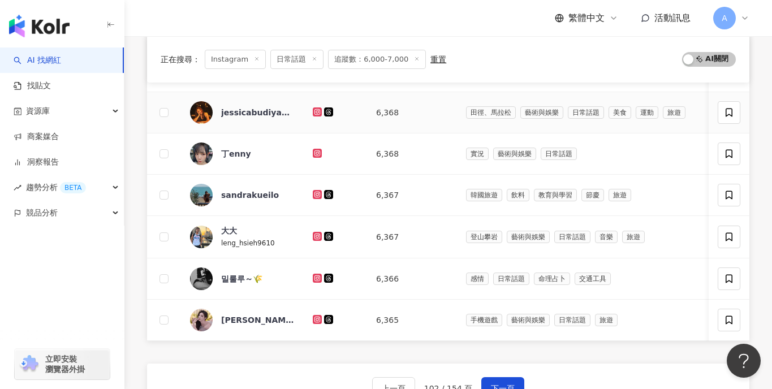
scroll to position [385, 0]
click at [317, 115] on icon at bounding box center [317, 111] width 9 height 9
click at [316, 155] on icon at bounding box center [317, 152] width 7 height 7
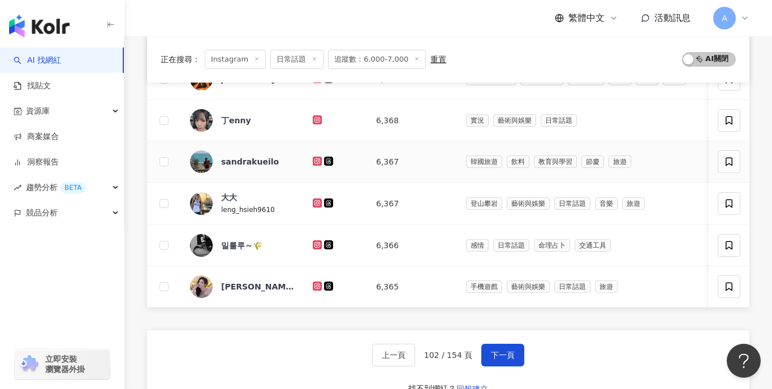
click at [320, 163] on icon at bounding box center [317, 161] width 7 height 7
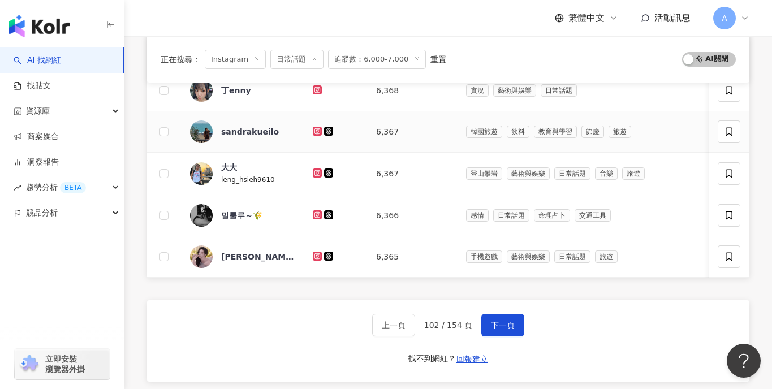
scroll to position [464, 0]
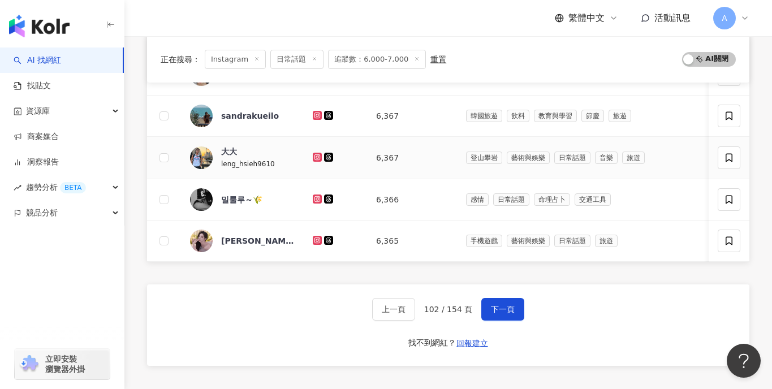
click at [319, 158] on icon at bounding box center [317, 156] width 5 height 5
click at [318, 203] on icon at bounding box center [317, 199] width 9 height 9
click at [314, 238] on icon at bounding box center [317, 240] width 9 height 9
click at [504, 313] on button "下一頁" at bounding box center [502, 309] width 43 height 23
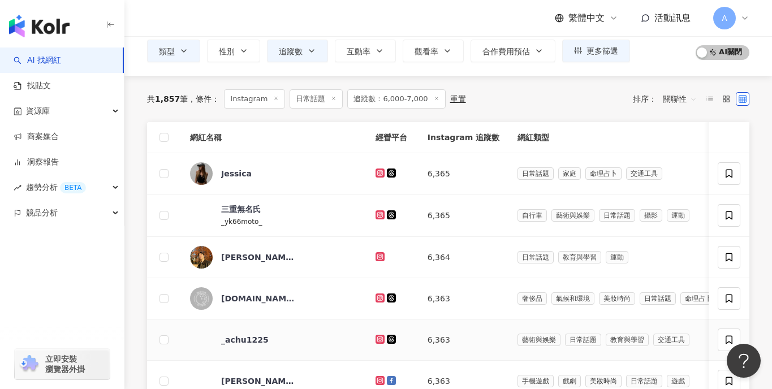
scroll to position [74, 0]
